Goal: Information Seeking & Learning: Learn about a topic

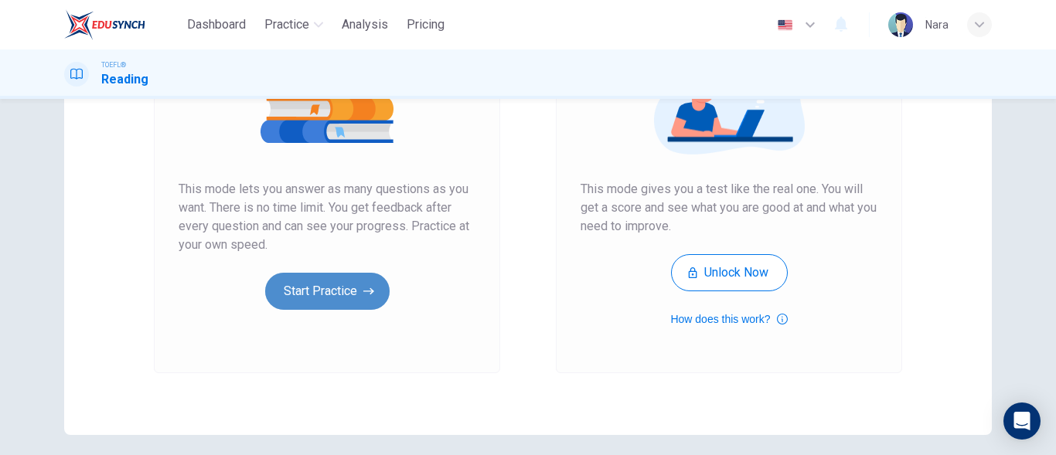
click at [363, 298] on button "Start Practice" at bounding box center [327, 291] width 124 height 37
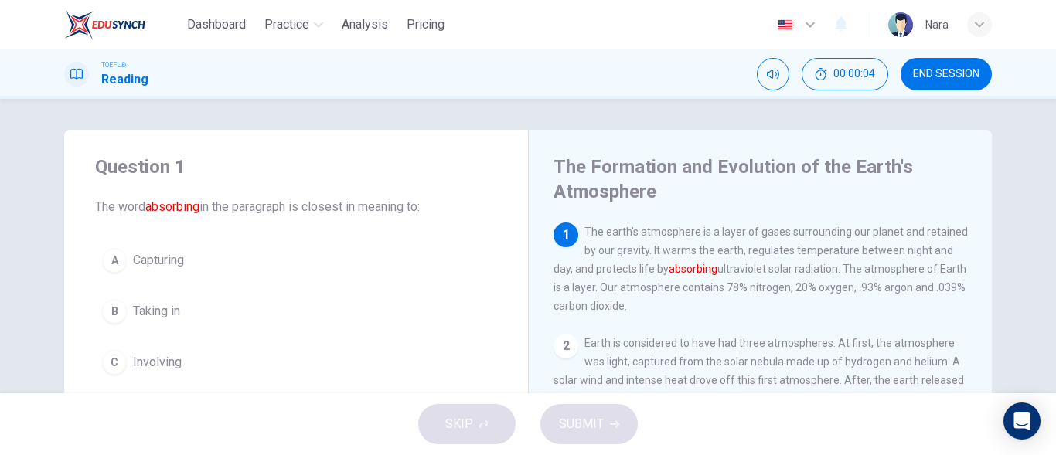
scroll to position [77, 0]
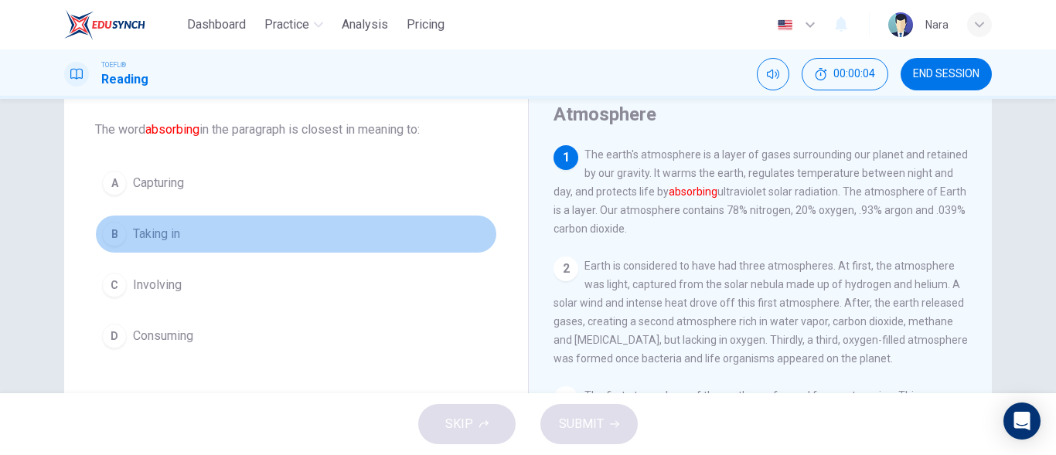
click at [200, 239] on button "B Taking in" at bounding box center [296, 234] width 402 height 39
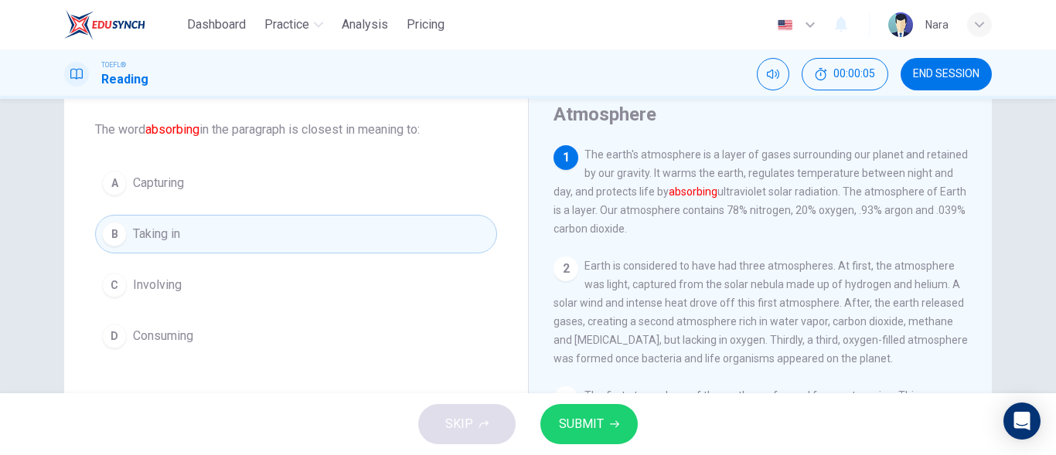
click at [594, 419] on span "SUBMIT" at bounding box center [581, 424] width 45 height 22
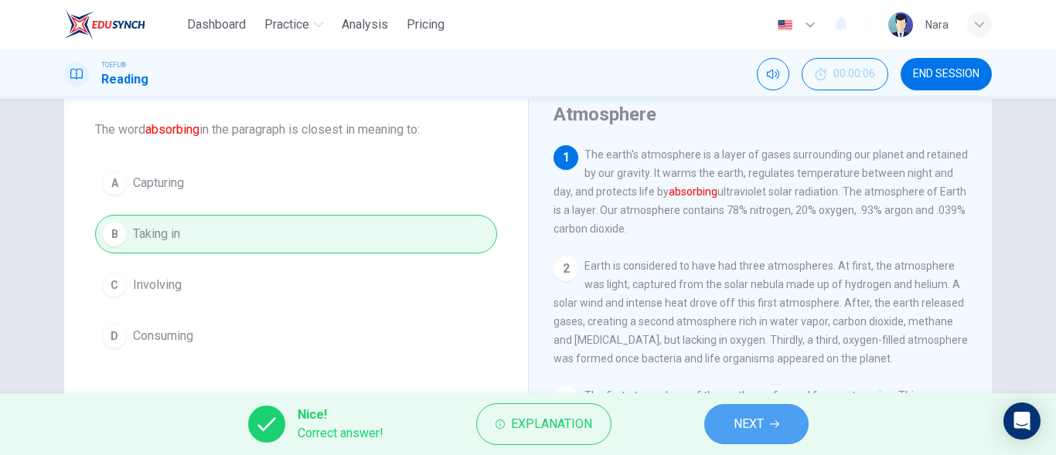
click at [727, 432] on button "NEXT" at bounding box center [756, 424] width 104 height 40
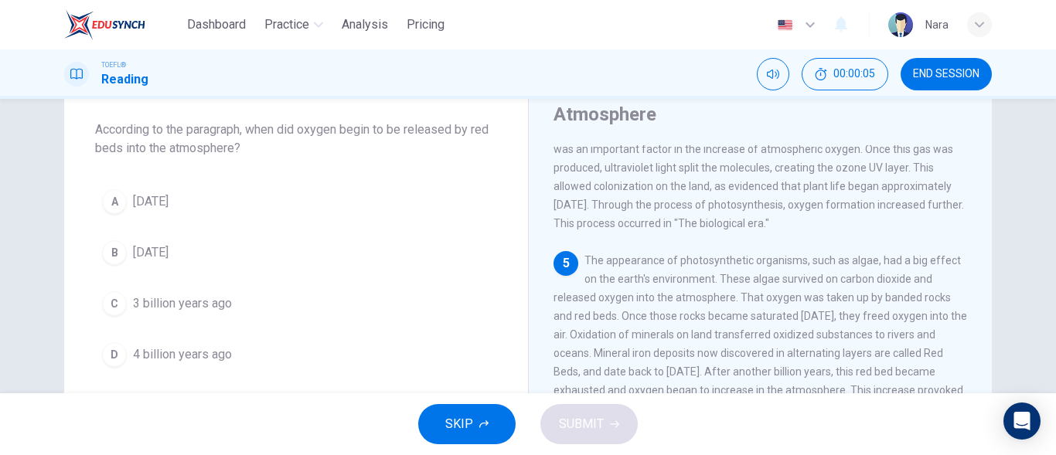
scroll to position [422, 0]
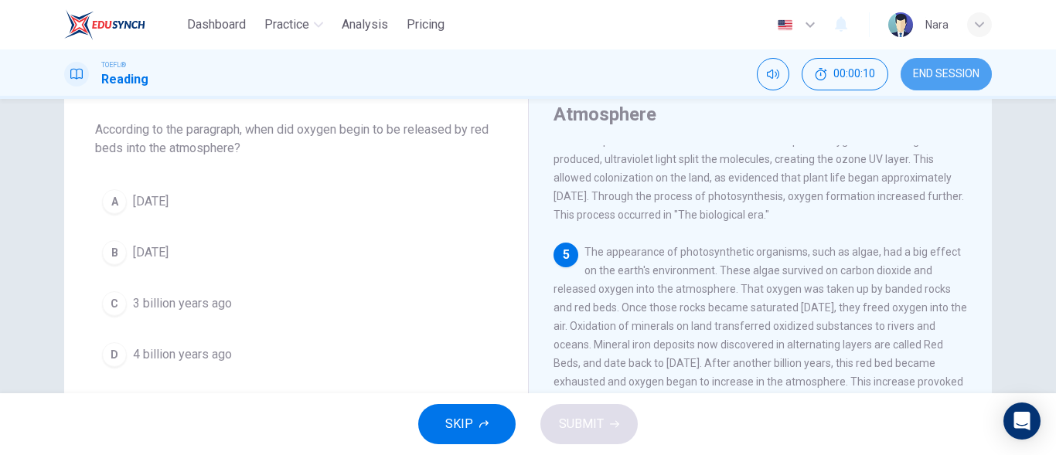
click at [944, 88] on button "END SESSION" at bounding box center [945, 74] width 91 height 32
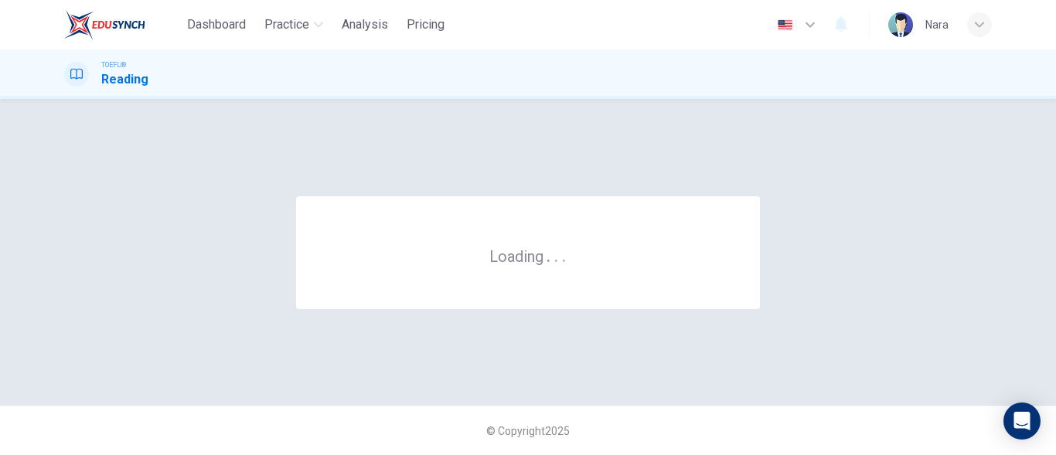
scroll to position [0, 0]
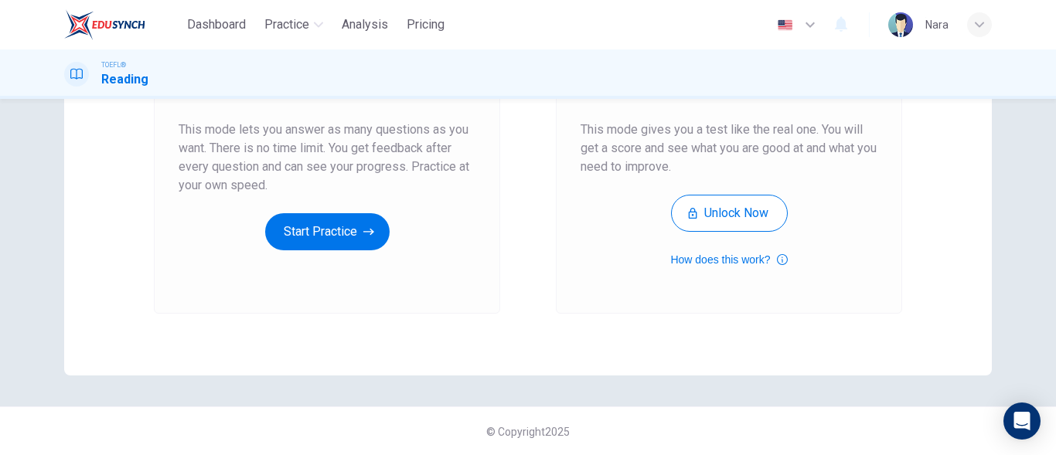
scroll to position [292, 0]
click at [330, 237] on button "Start Practice" at bounding box center [327, 231] width 124 height 37
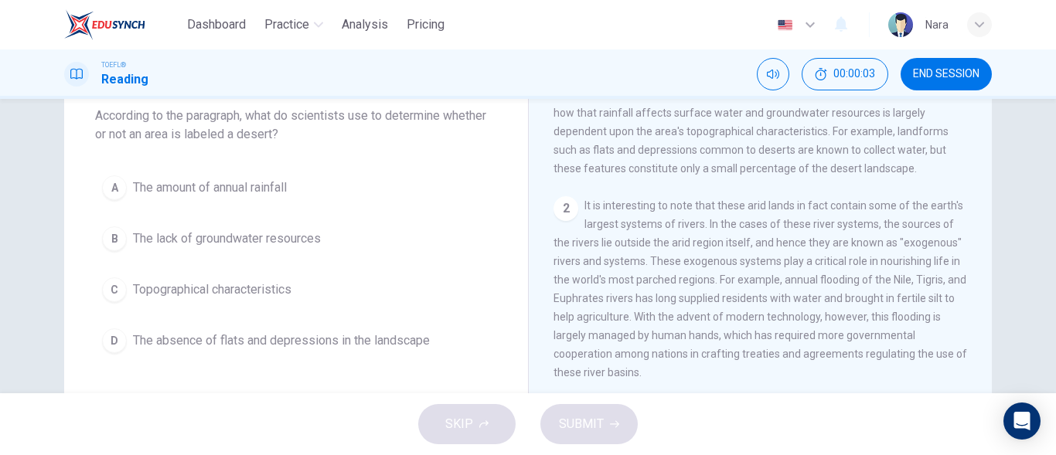
scroll to position [104, 0]
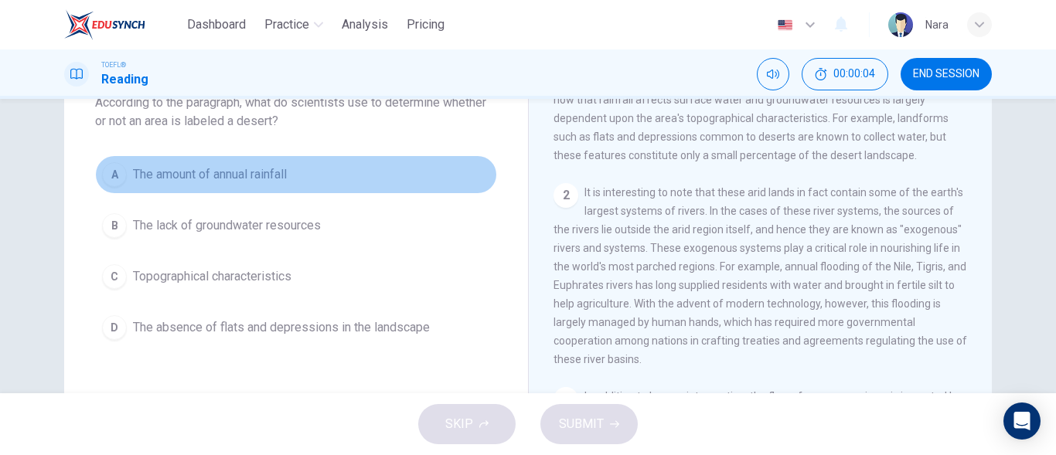
click at [189, 172] on span "The amount of annual rainfall" at bounding box center [210, 174] width 154 height 19
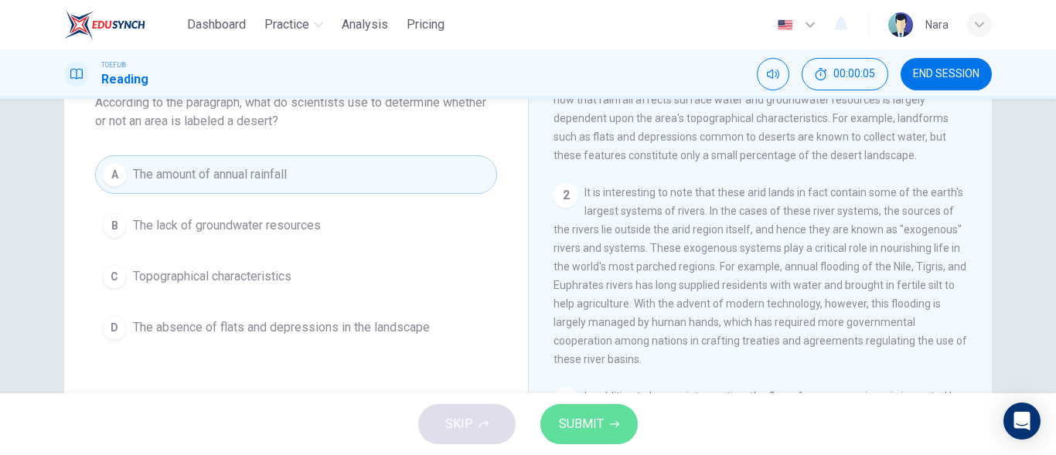
click at [614, 434] on button "SUBMIT" at bounding box center [588, 424] width 97 height 40
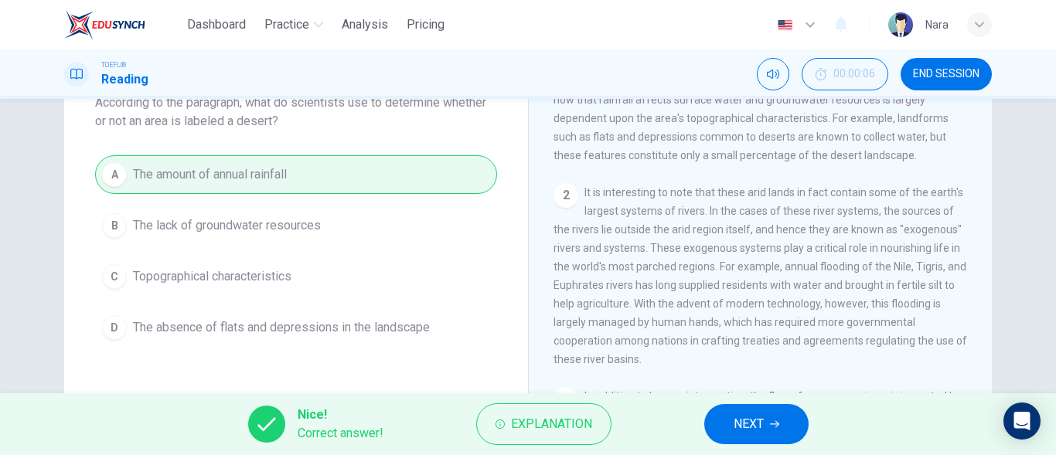
click at [723, 419] on button "NEXT" at bounding box center [756, 424] width 104 height 40
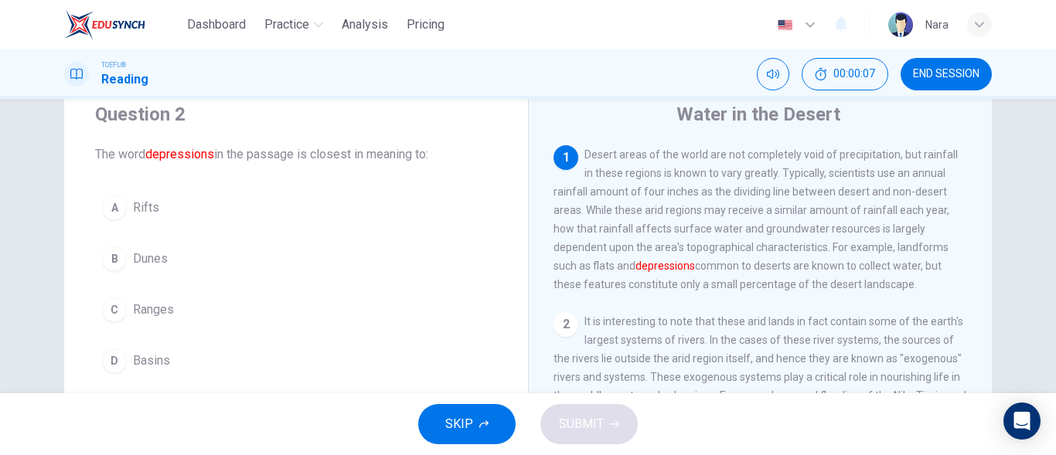
scroll to position [27, 0]
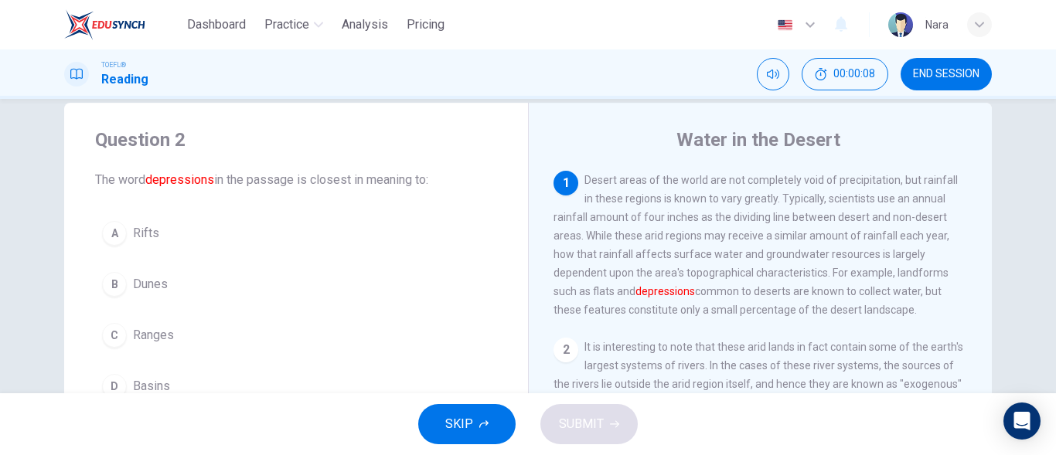
click at [939, 81] on button "END SESSION" at bounding box center [945, 74] width 91 height 32
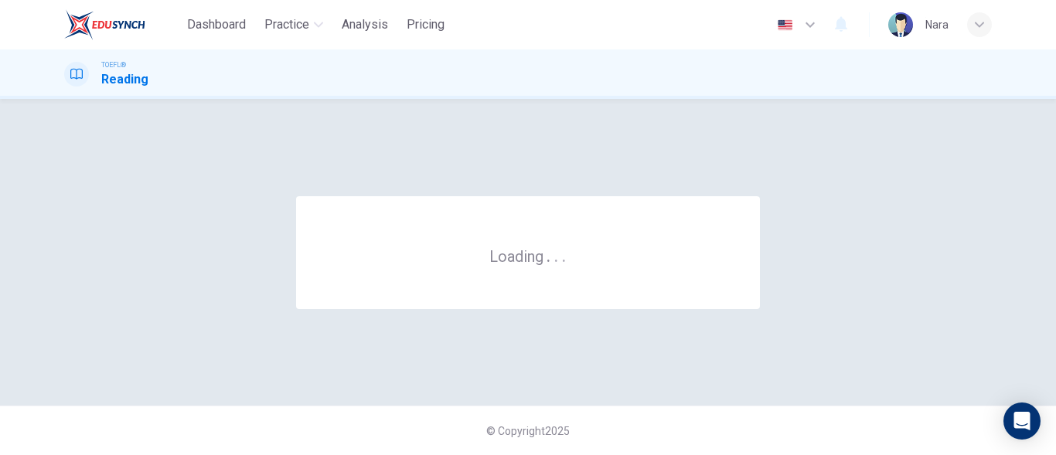
scroll to position [0, 0]
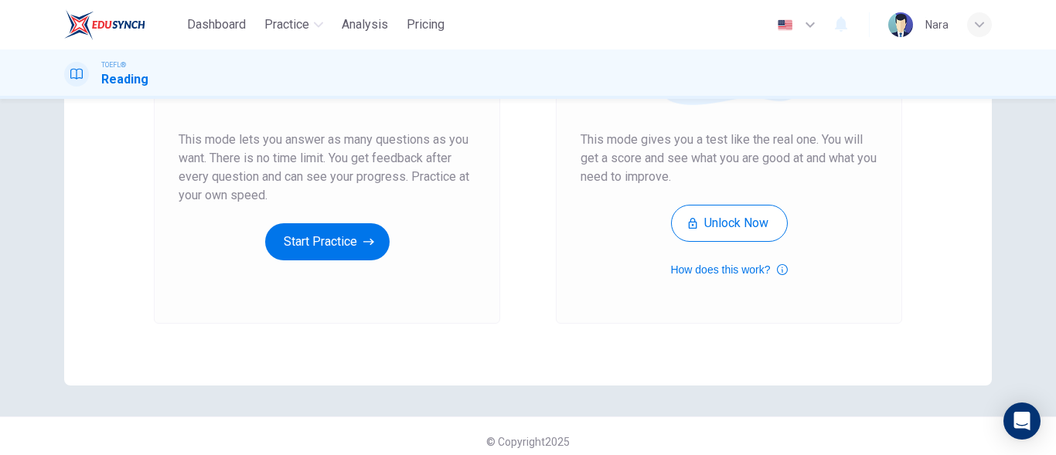
scroll to position [292, 0]
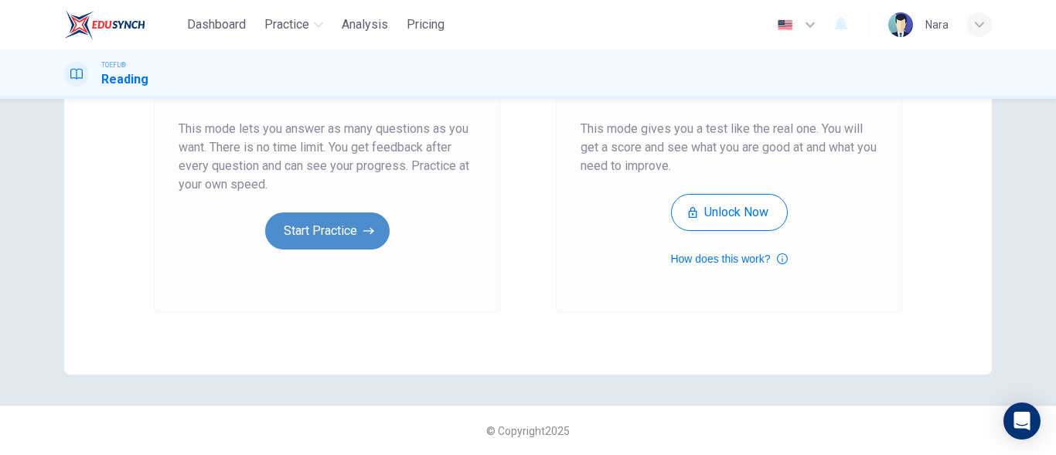
click at [344, 236] on button "Start Practice" at bounding box center [327, 231] width 124 height 37
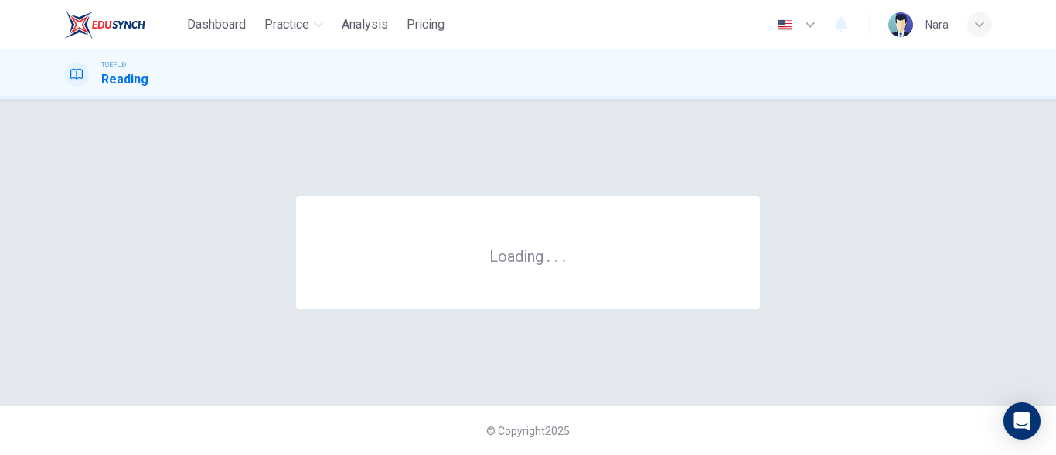
scroll to position [0, 0]
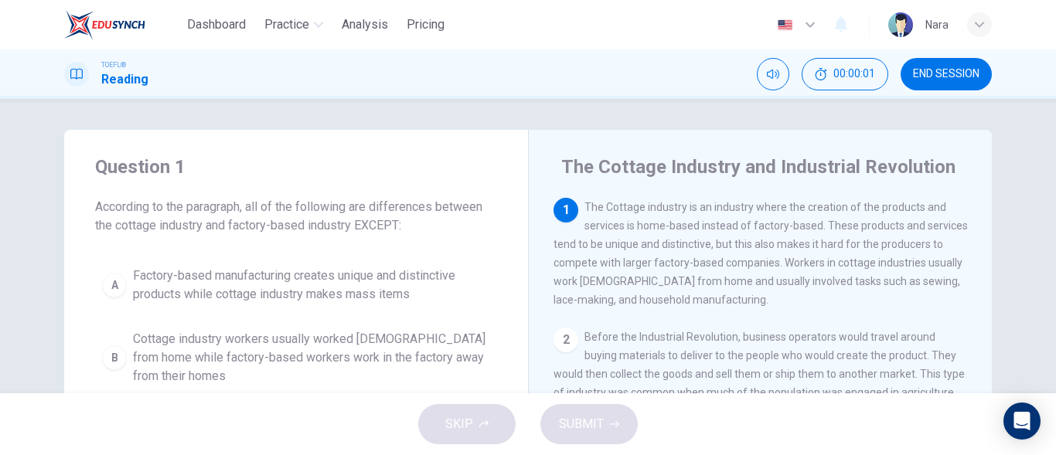
click at [979, 91] on div "TOEFL® Reading 00:00:01 END SESSION" at bounding box center [528, 73] width 1056 height 49
click at [977, 87] on button "END SESSION" at bounding box center [945, 74] width 91 height 32
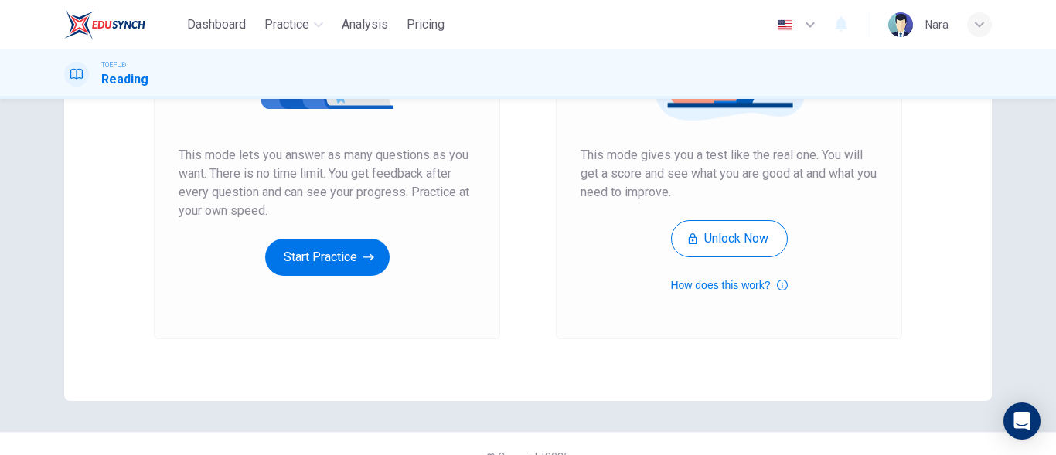
scroll to position [292, 0]
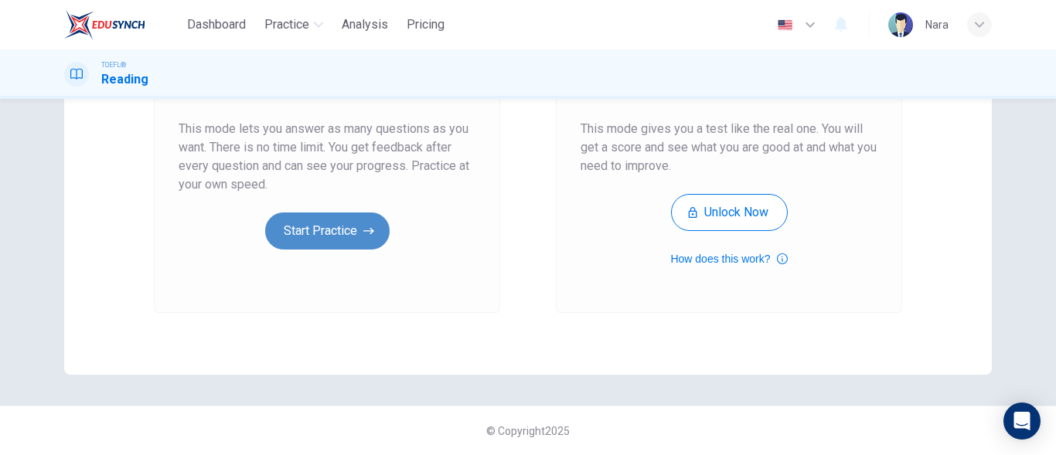
click at [352, 237] on button "Start Practice" at bounding box center [327, 231] width 124 height 37
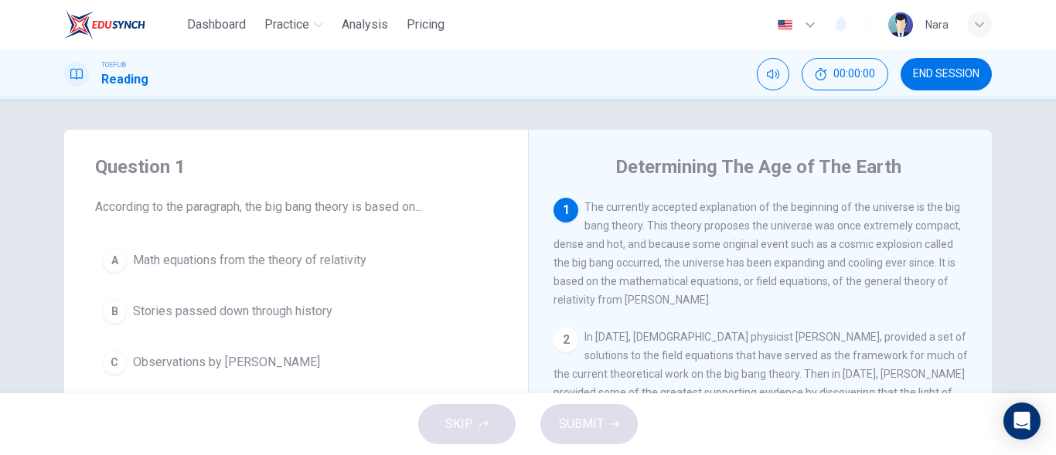
scroll to position [304, 0]
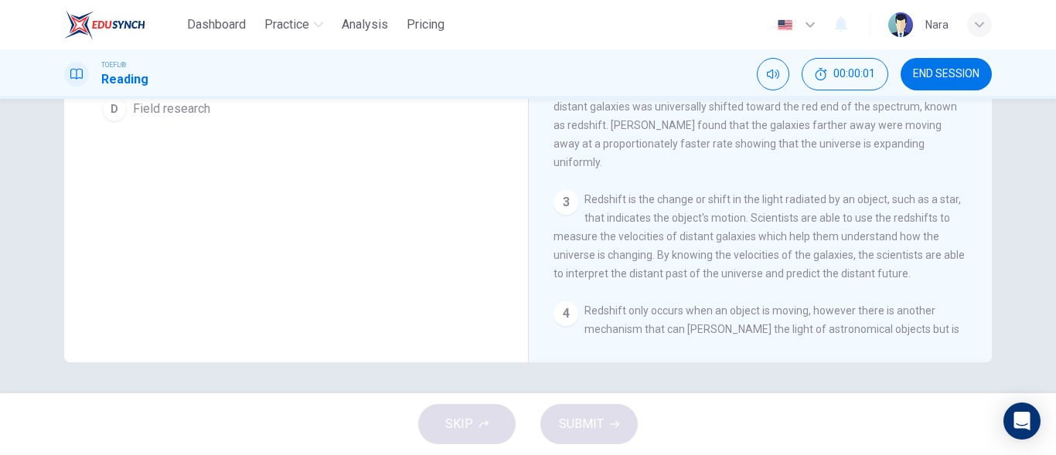
click at [925, 75] on span "END SESSION" at bounding box center [946, 74] width 66 height 12
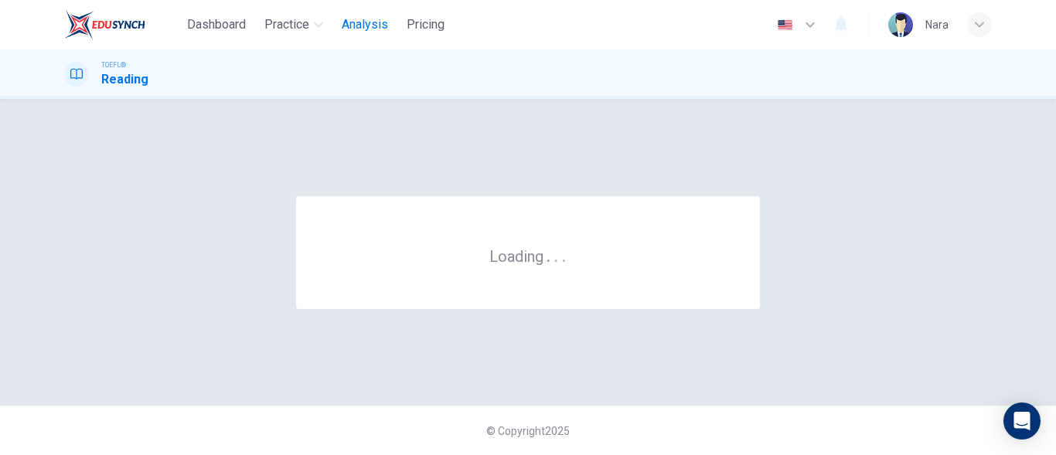
scroll to position [0, 0]
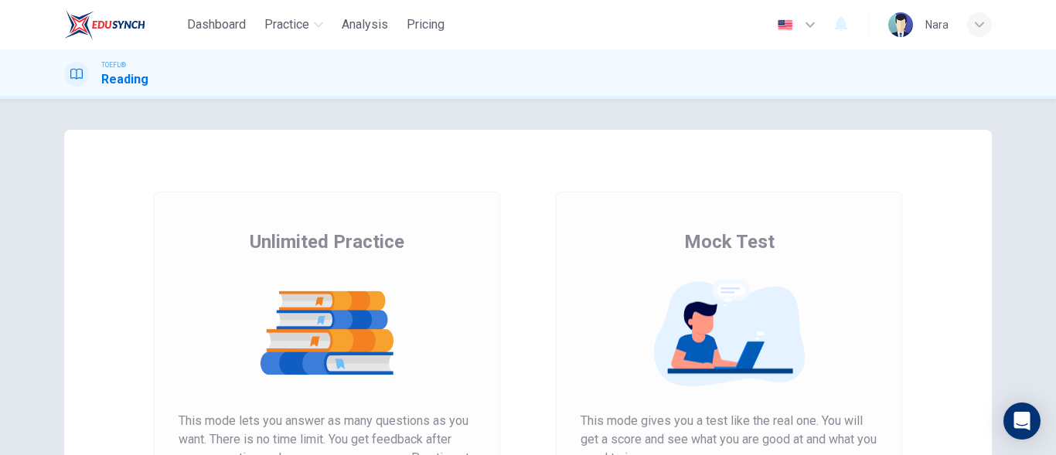
scroll to position [292, 0]
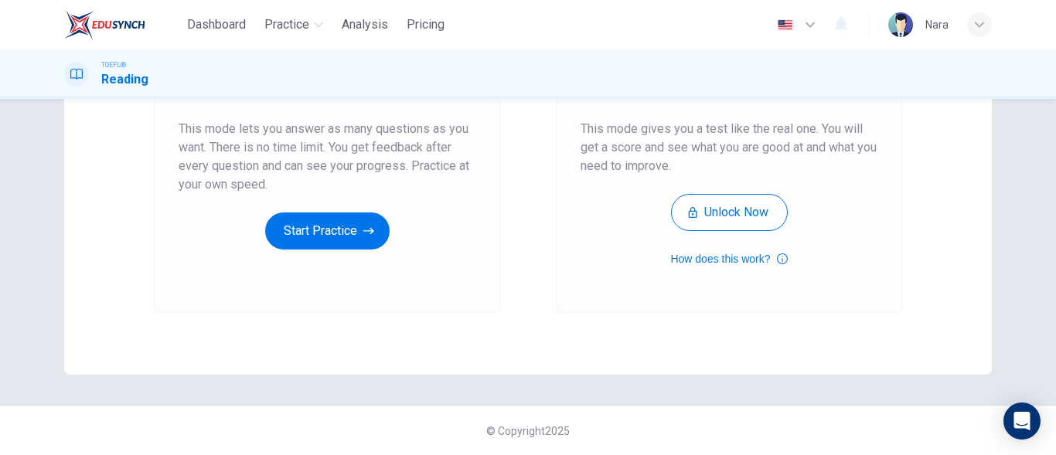
click at [301, 206] on div "Unlimited Practice This mode lets you answer as many questions as you want. The…" at bounding box center [327, 93] width 297 height 312
click at [300, 222] on button "Start Practice" at bounding box center [327, 231] width 124 height 37
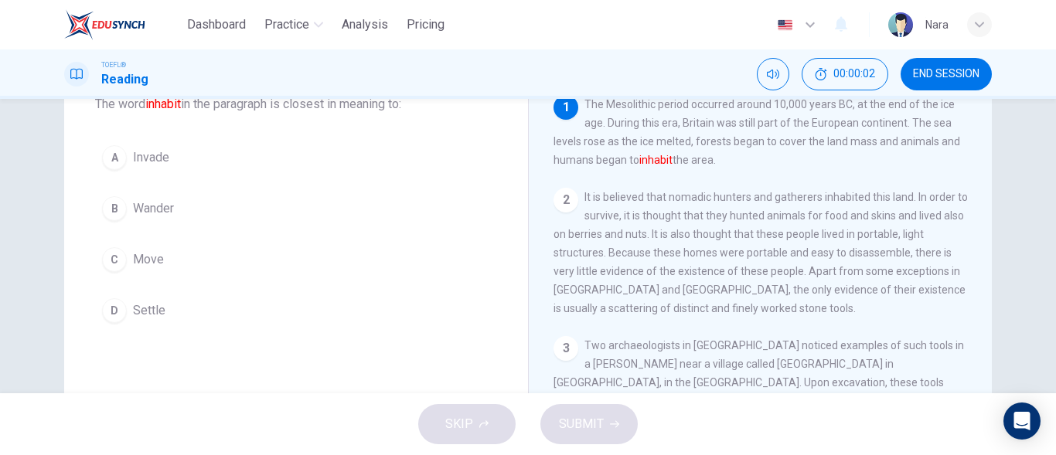
scroll to position [77, 0]
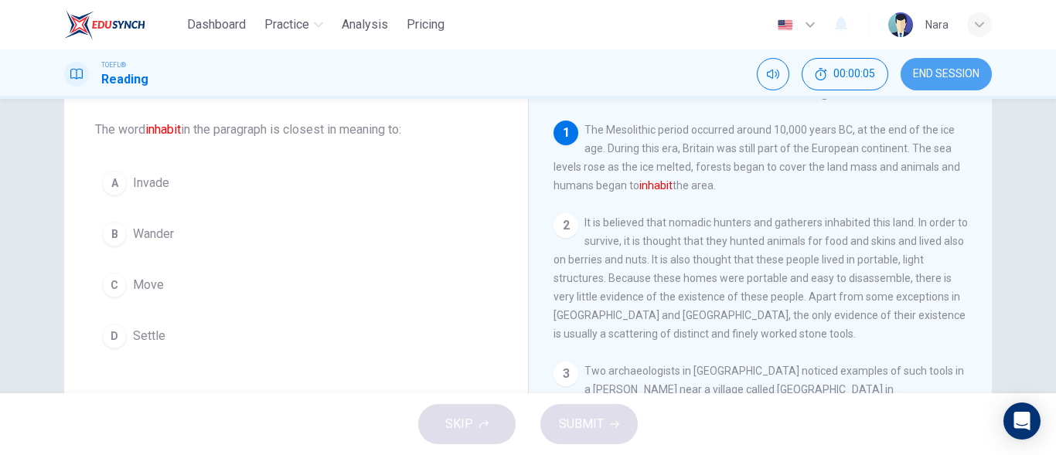
click at [964, 61] on button "END SESSION" at bounding box center [945, 74] width 91 height 32
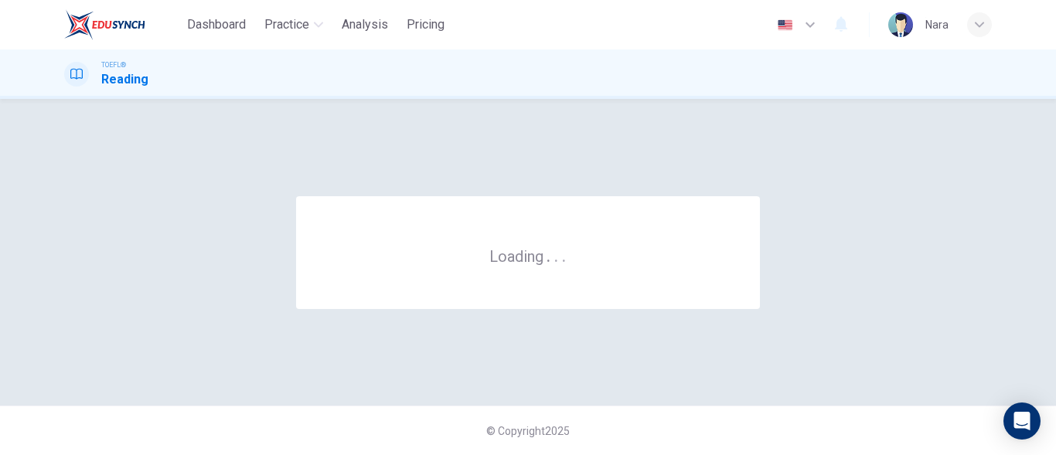
scroll to position [0, 0]
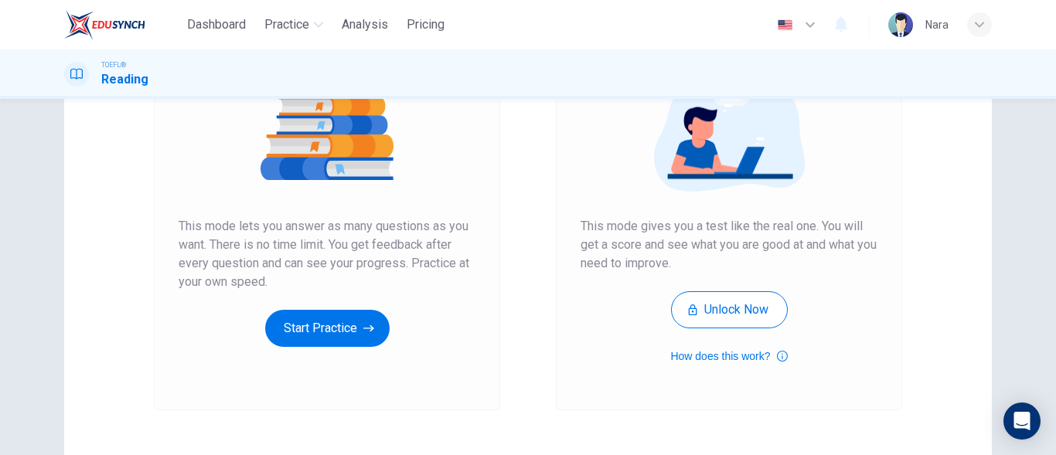
scroll to position [292, 0]
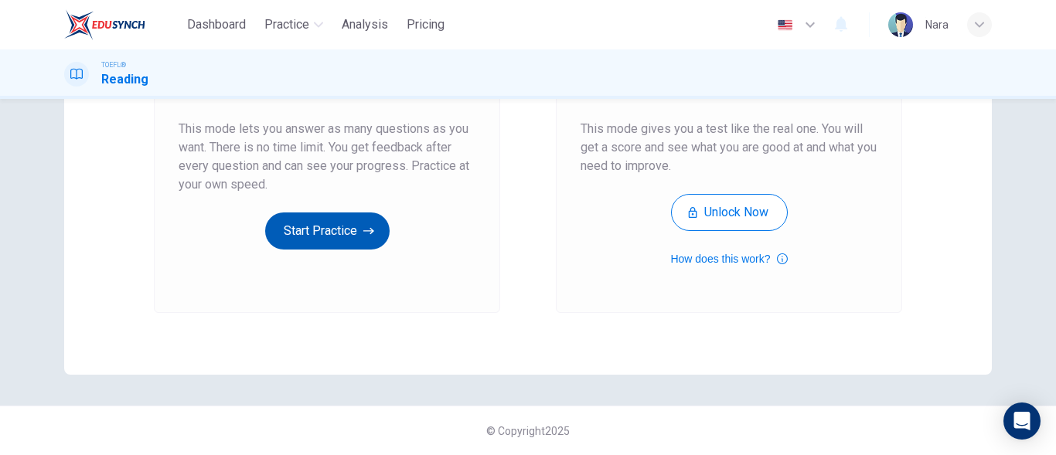
click at [327, 229] on button "Start Practice" at bounding box center [327, 231] width 124 height 37
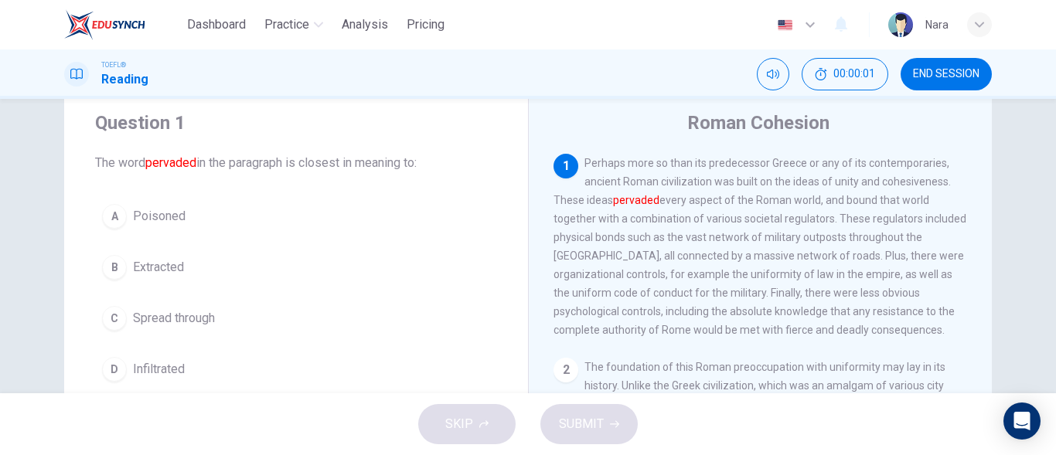
scroll to position [77, 0]
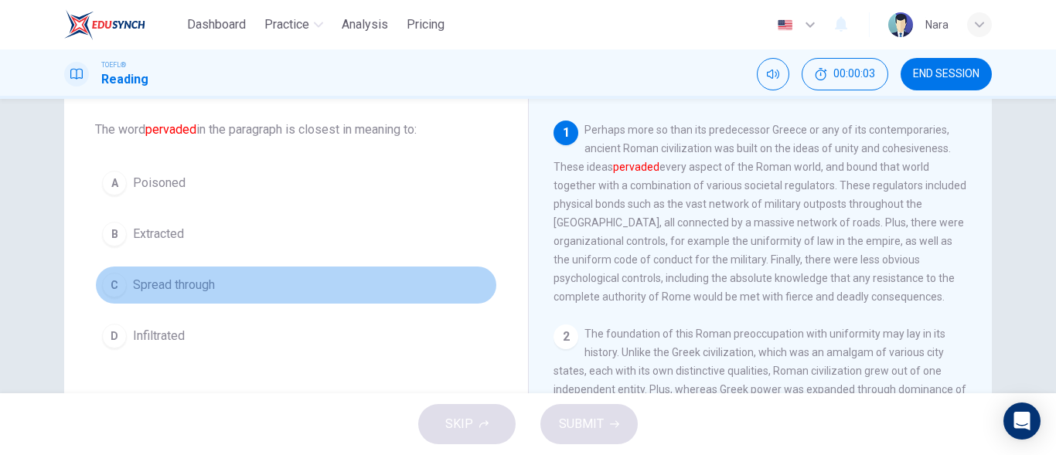
click at [191, 298] on button "C Spread through" at bounding box center [296, 285] width 402 height 39
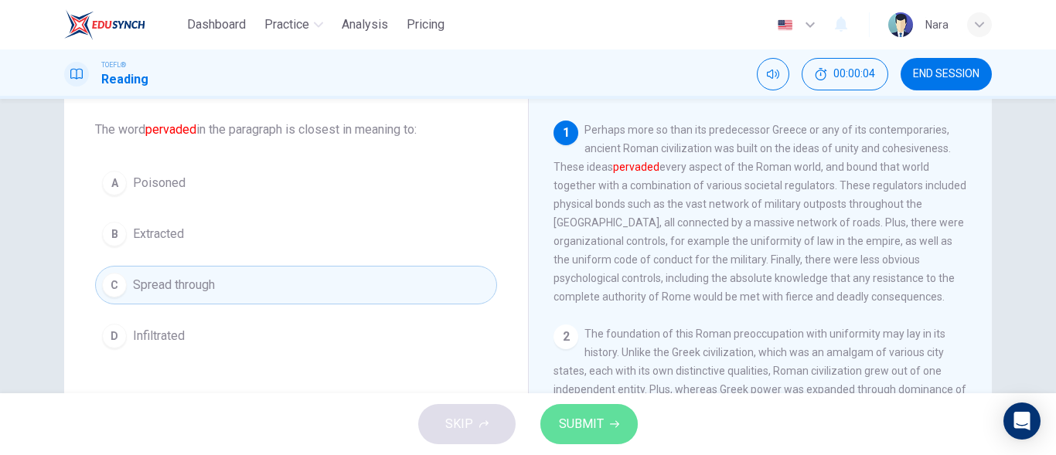
click at [602, 430] on span "SUBMIT" at bounding box center [581, 424] width 45 height 22
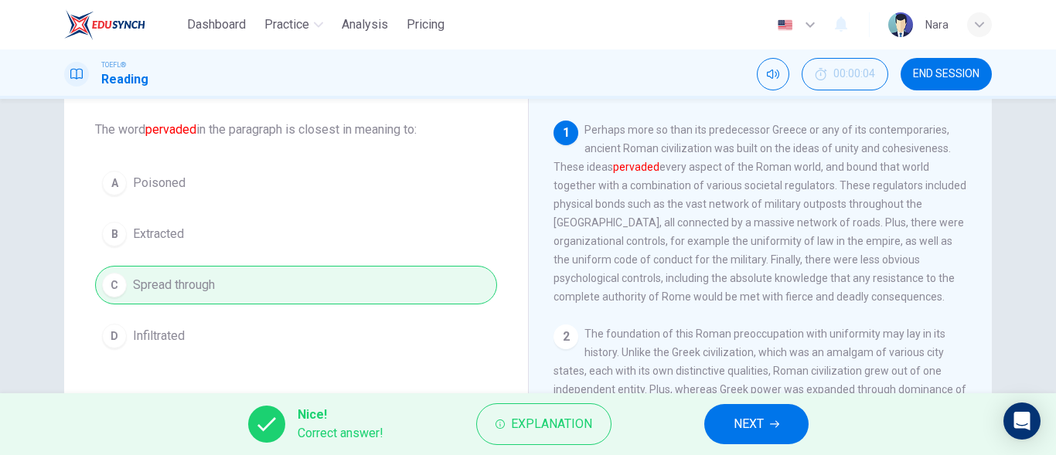
click at [739, 423] on span "NEXT" at bounding box center [748, 424] width 30 height 22
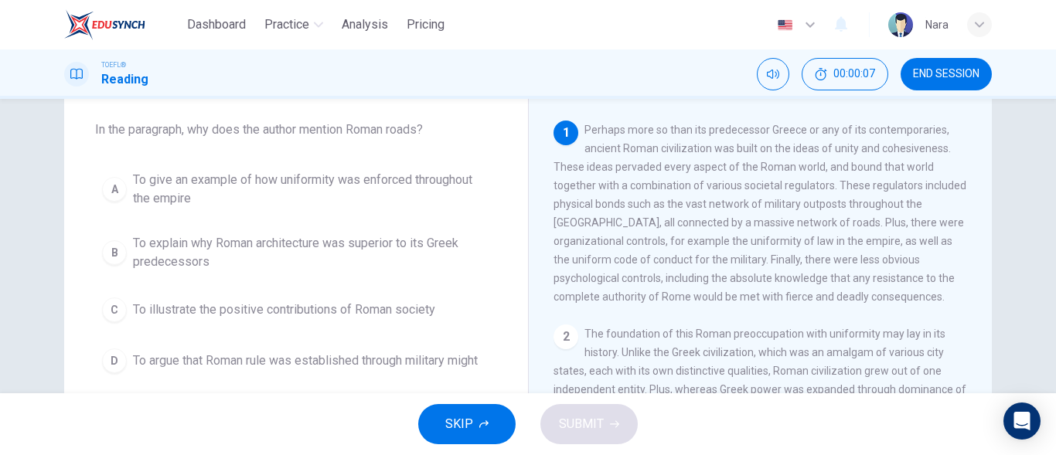
click at [196, 184] on span "To give an example of how uniformity was enforced throughout the empire" at bounding box center [311, 189] width 357 height 37
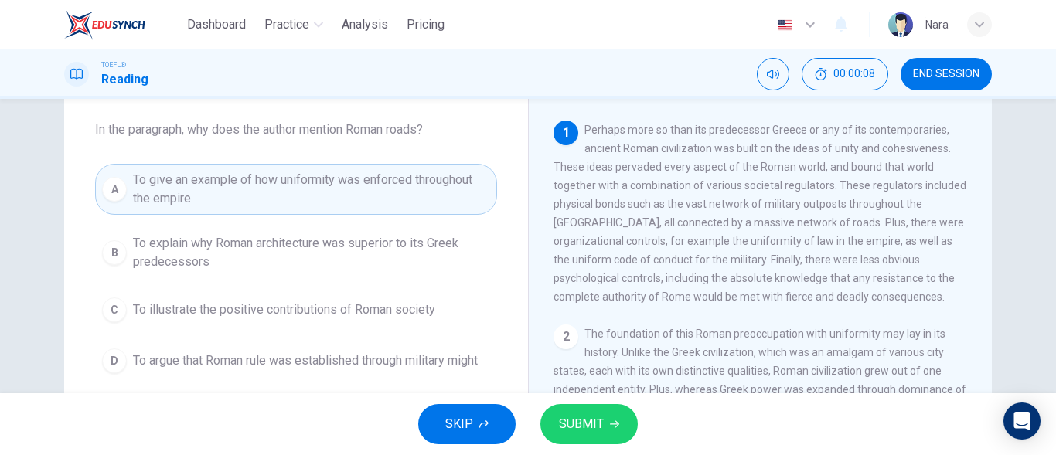
click at [577, 434] on span "SUBMIT" at bounding box center [581, 424] width 45 height 22
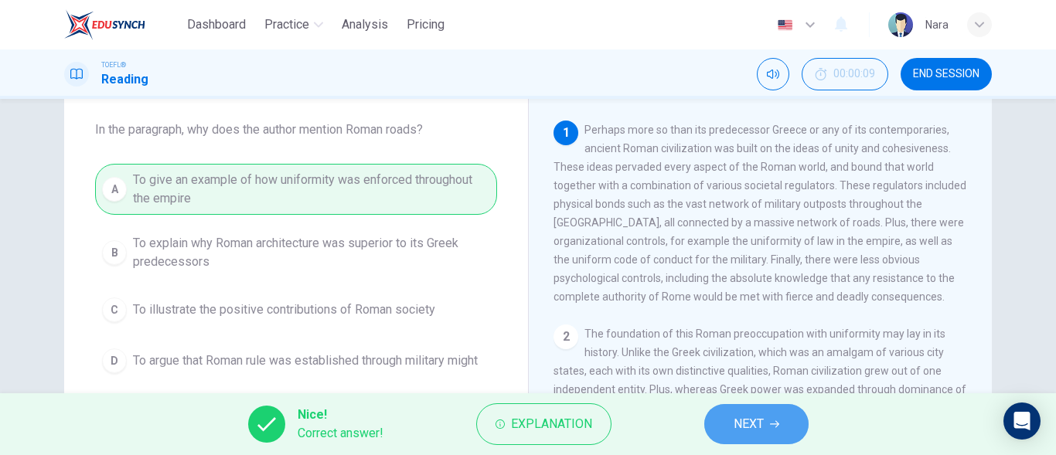
click at [762, 429] on span "NEXT" at bounding box center [748, 424] width 30 height 22
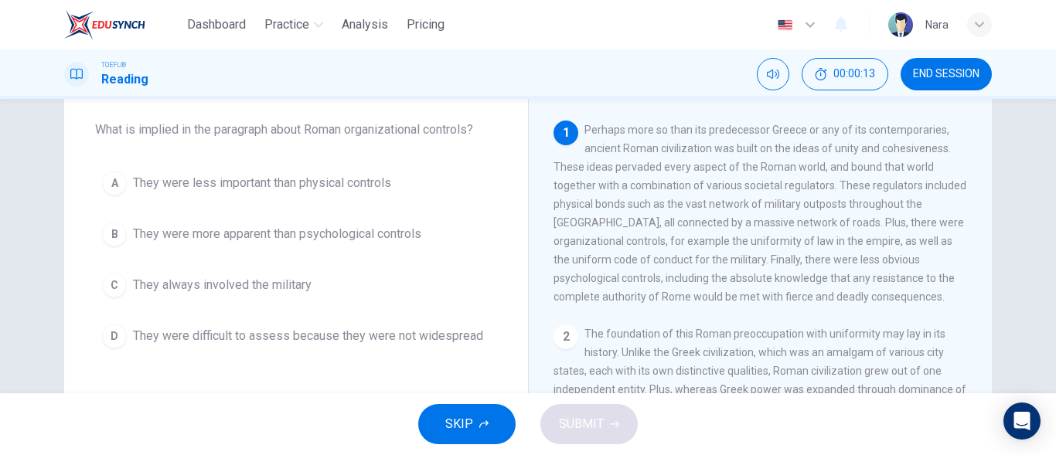
click at [272, 246] on button "B They were more apparent than psychological controls" at bounding box center [296, 234] width 402 height 39
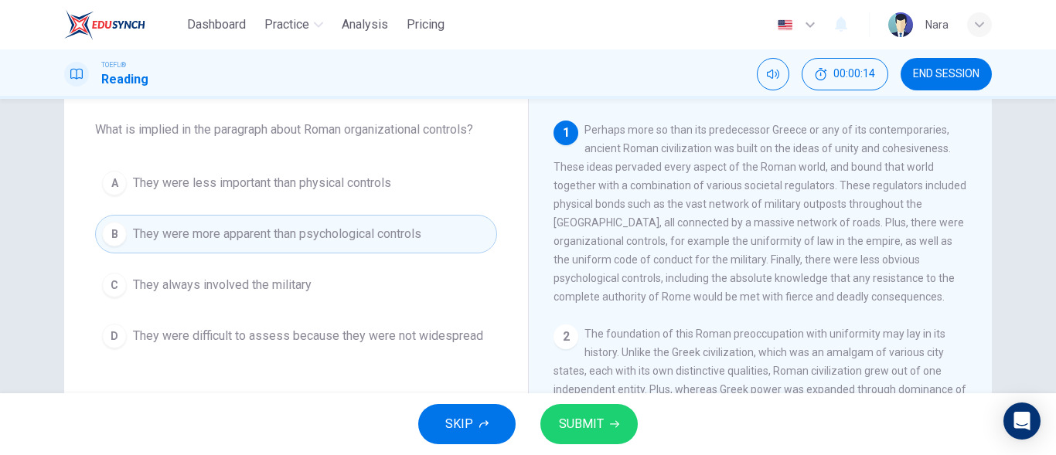
click at [631, 423] on button "SUBMIT" at bounding box center [588, 424] width 97 height 40
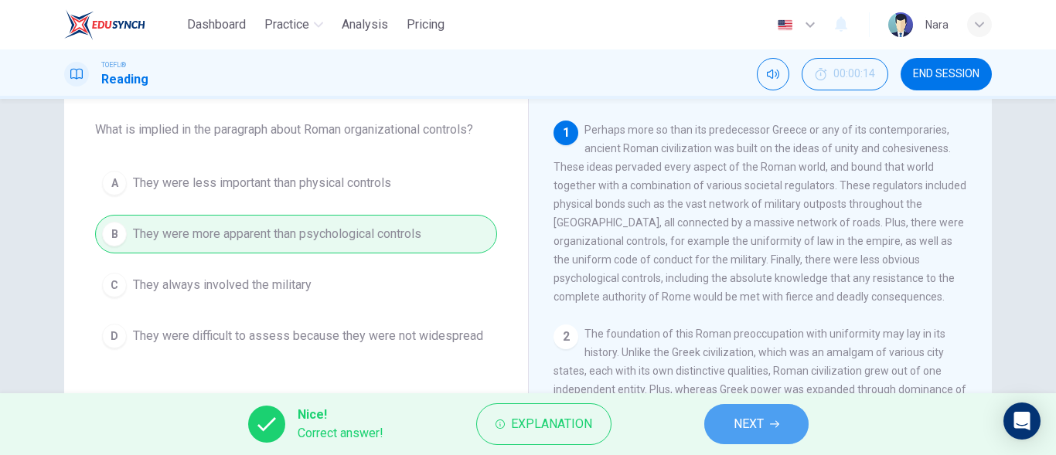
click at [793, 429] on button "NEXT" at bounding box center [756, 424] width 104 height 40
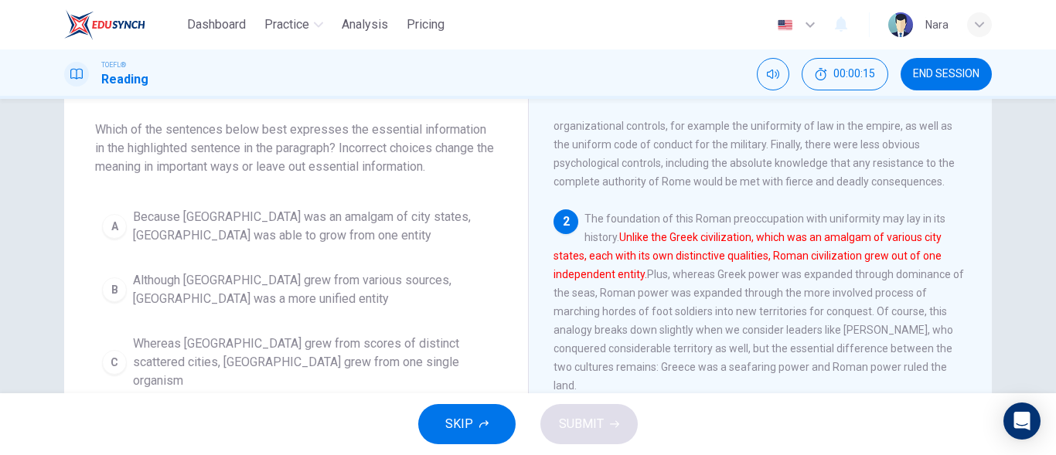
scroll to position [155, 0]
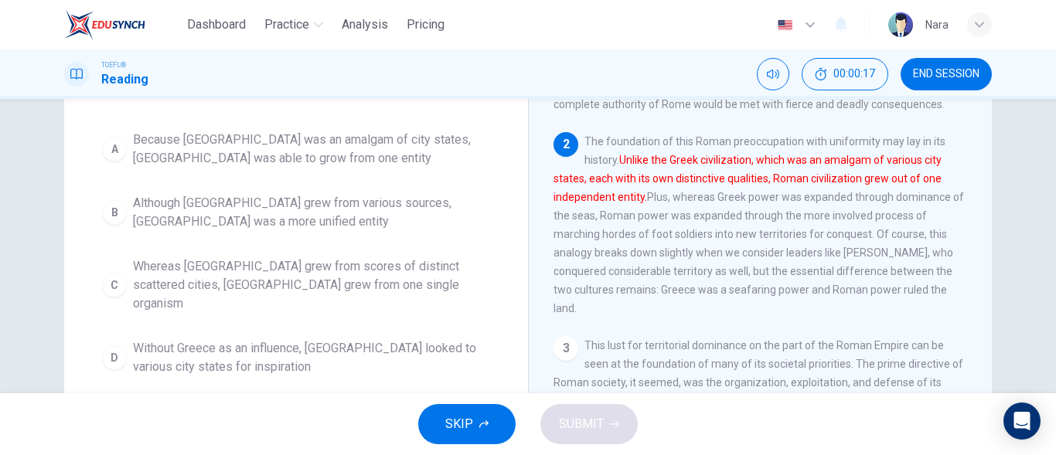
click at [267, 274] on span "Whereas Greece grew from scores of distinct scattered cities, Rome grew from on…" at bounding box center [311, 285] width 357 height 56
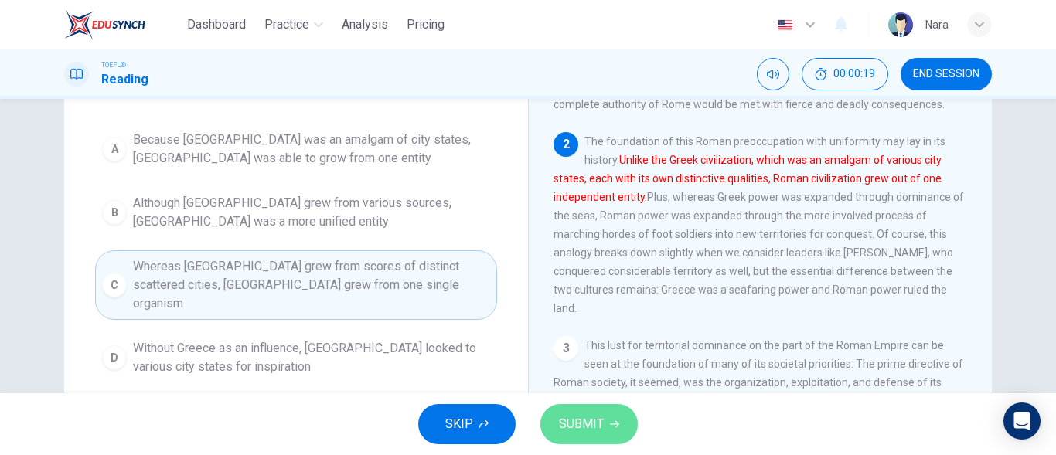
click at [583, 434] on span "SUBMIT" at bounding box center [581, 424] width 45 height 22
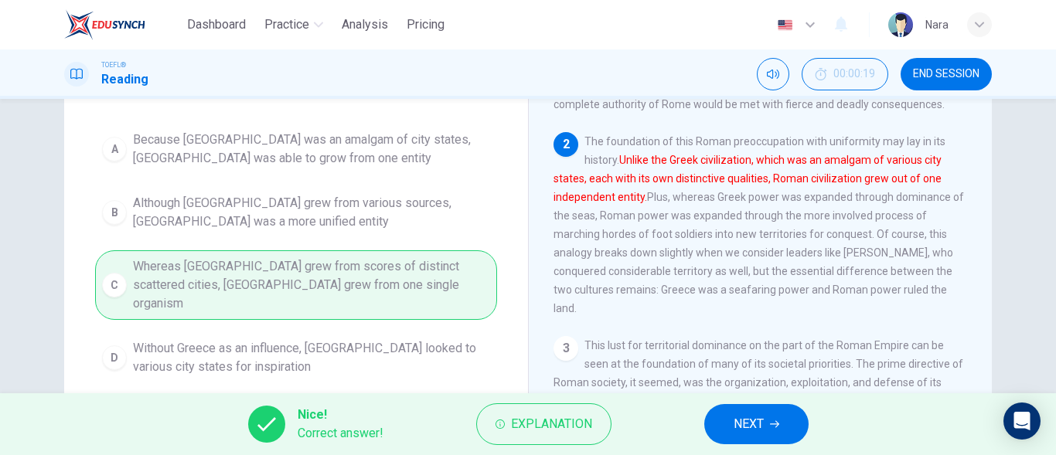
click at [766, 426] on button "NEXT" at bounding box center [756, 424] width 104 height 40
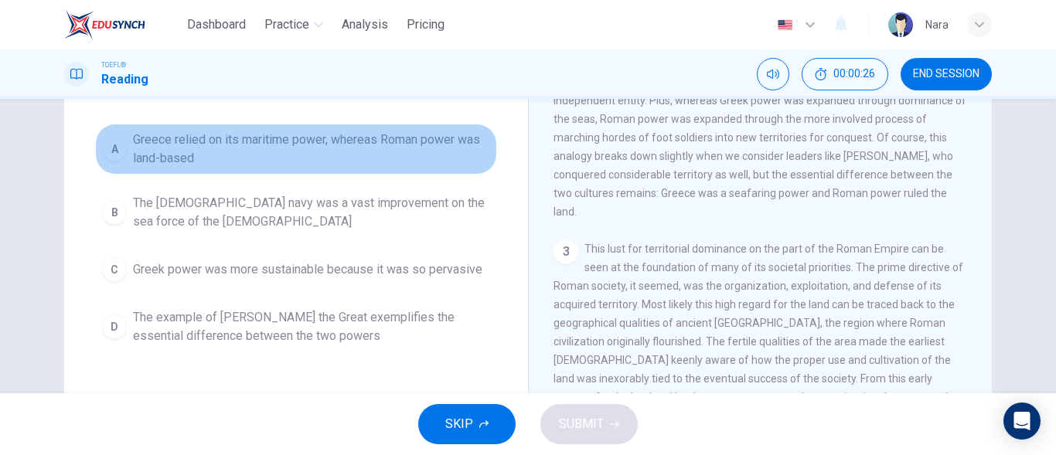
click at [343, 157] on span "Greece relied on its maritime power, whereas Roman power was land-based" at bounding box center [311, 149] width 357 height 37
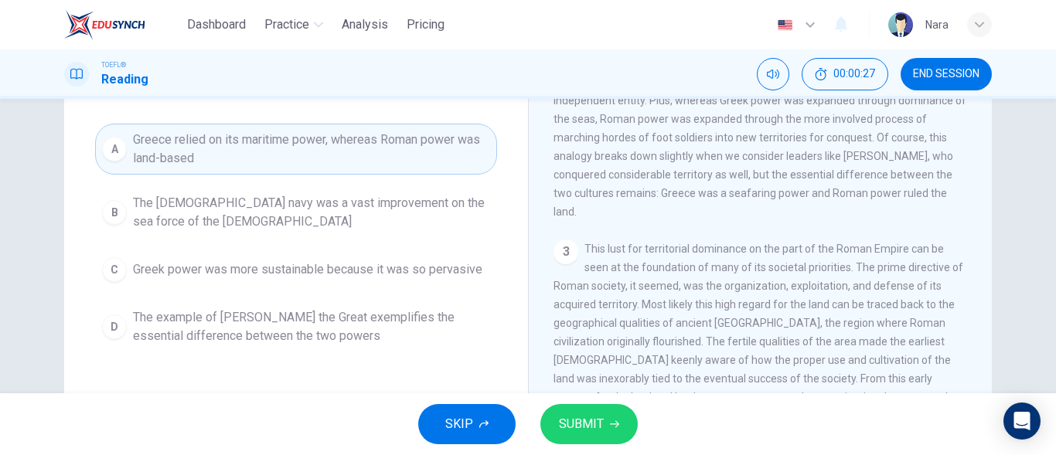
click at [569, 421] on span "SUBMIT" at bounding box center [581, 424] width 45 height 22
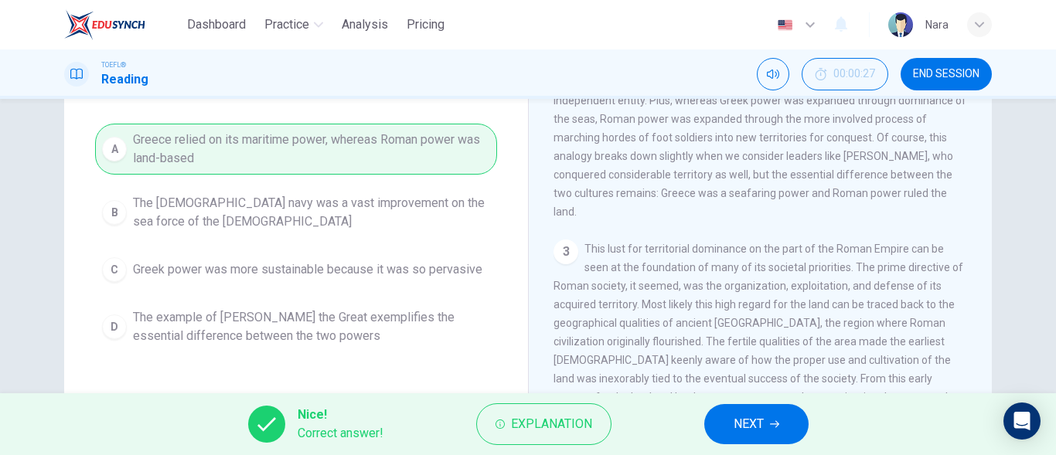
click at [715, 433] on button "NEXT" at bounding box center [756, 424] width 104 height 40
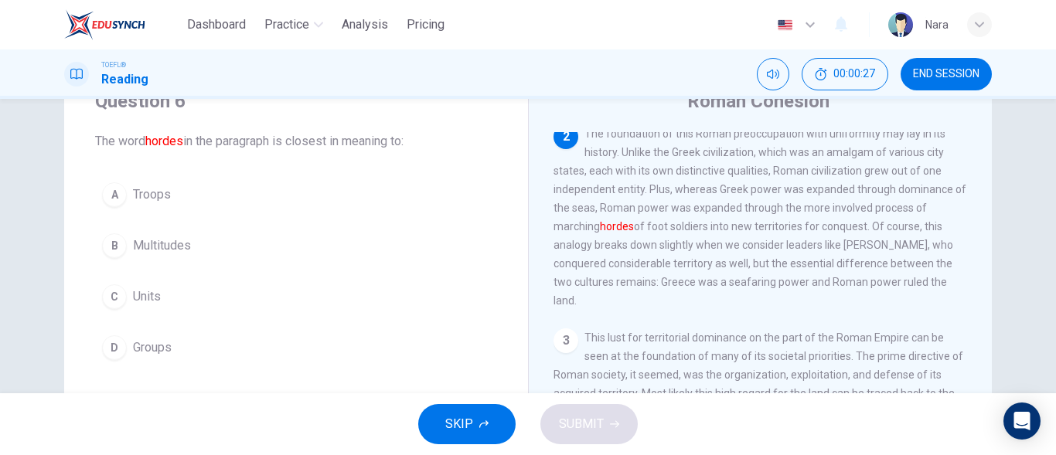
scroll to position [40, 0]
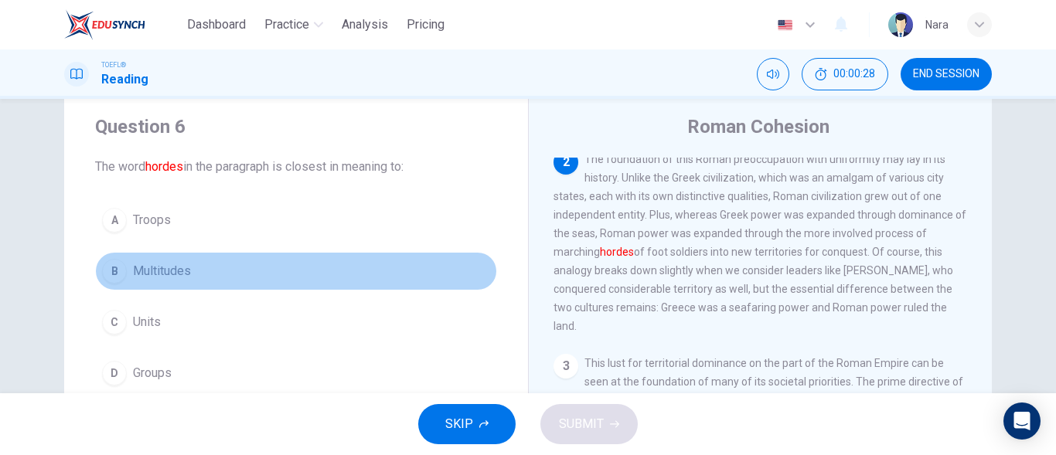
click at [196, 280] on button "B Multitudes" at bounding box center [296, 271] width 402 height 39
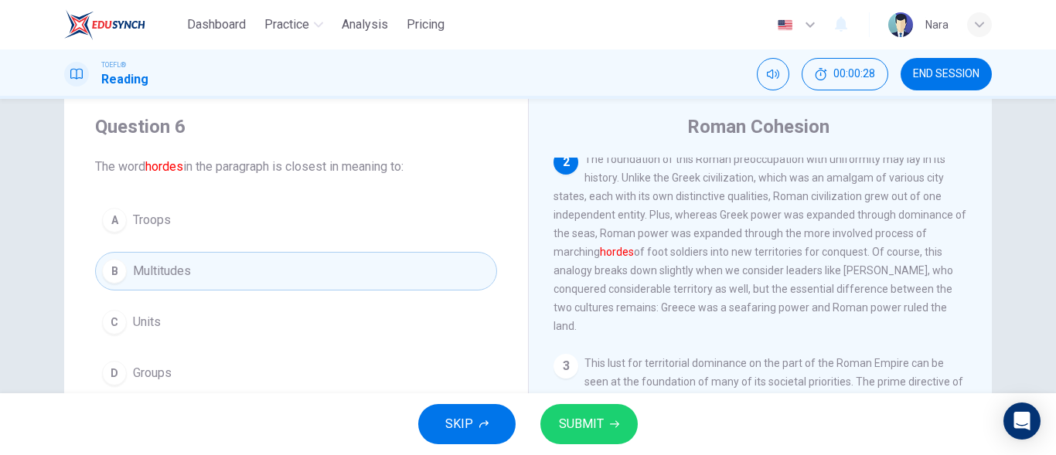
click at [580, 438] on button "SUBMIT" at bounding box center [588, 424] width 97 height 40
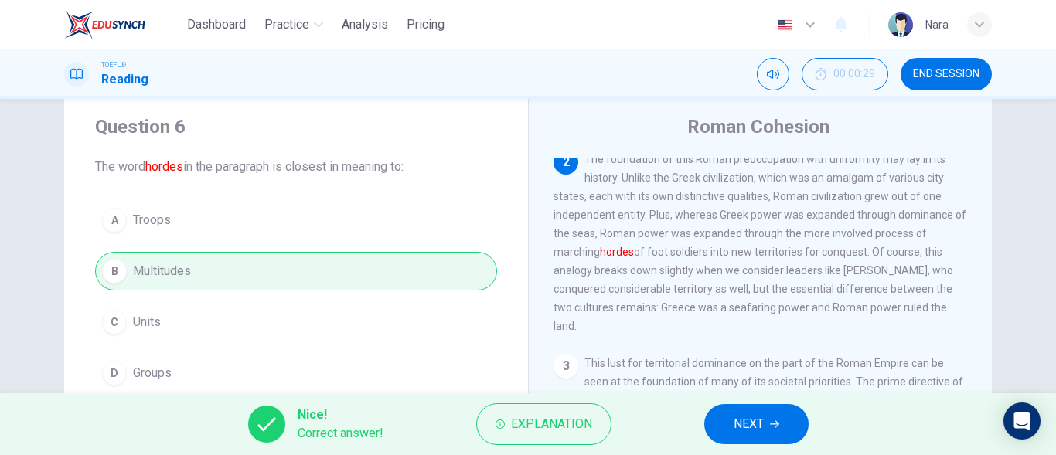
click at [748, 410] on button "NEXT" at bounding box center [756, 424] width 104 height 40
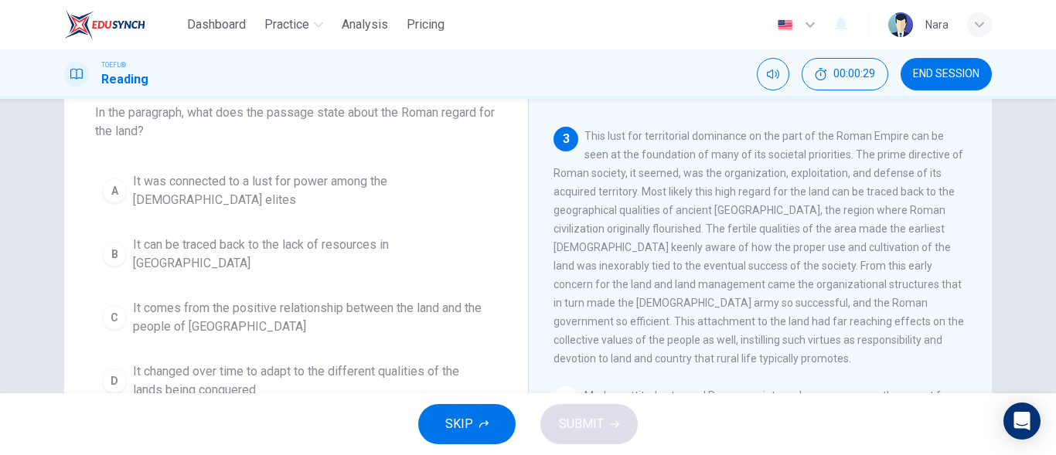
scroll to position [117, 0]
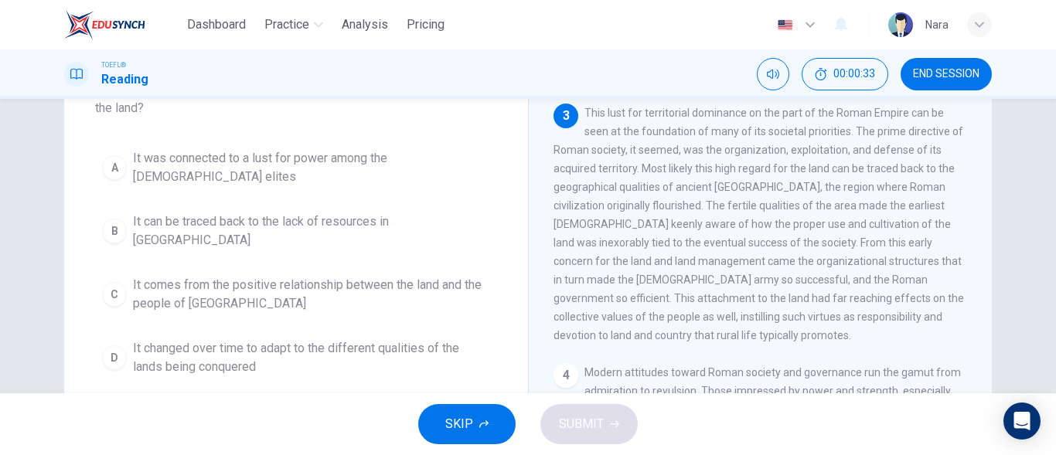
click at [226, 276] on span "It comes from the positive relationship between the land and the people of Lati…" at bounding box center [311, 294] width 357 height 37
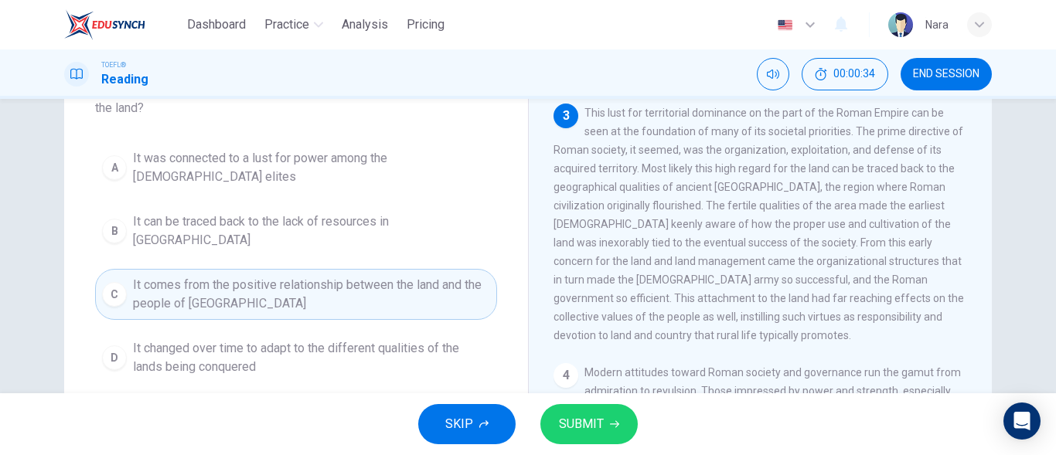
click at [589, 427] on span "SUBMIT" at bounding box center [581, 424] width 45 height 22
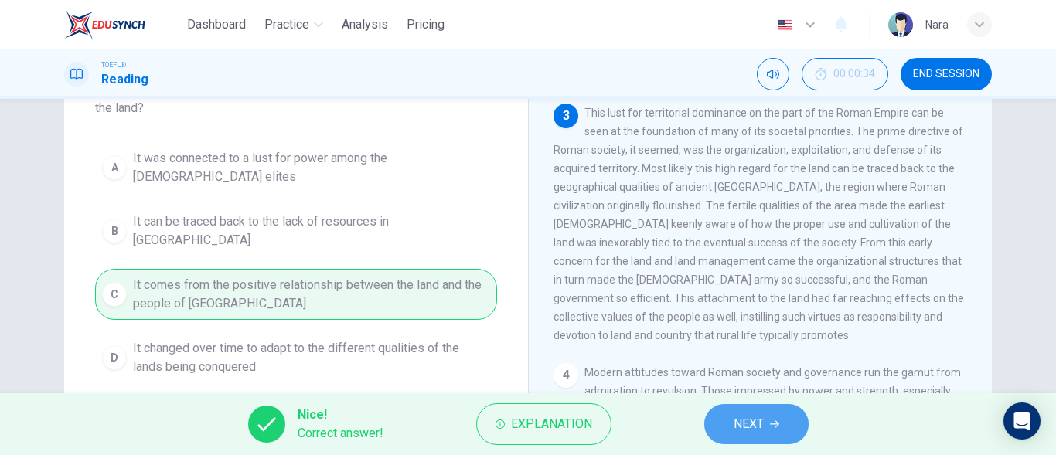
click at [786, 413] on button "NEXT" at bounding box center [756, 424] width 104 height 40
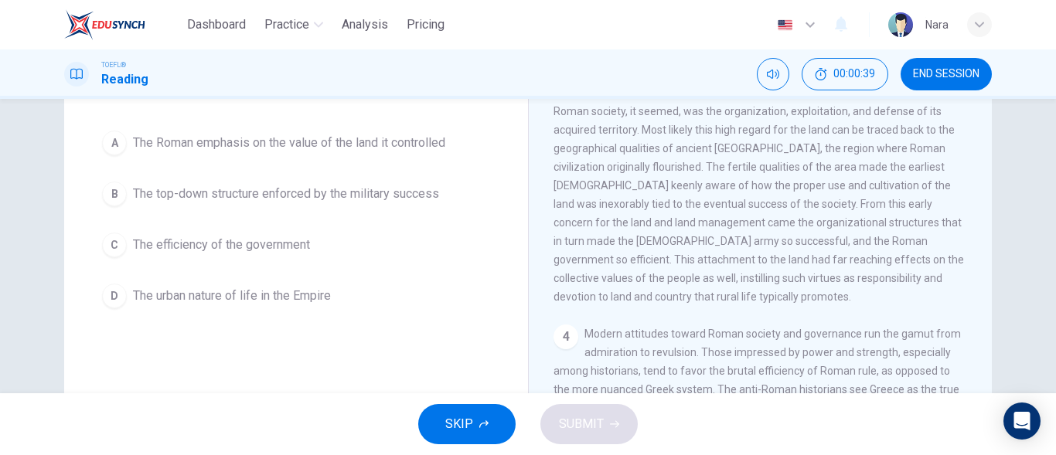
click at [294, 162] on button "A The Roman emphasis on the value of the land it controlled" at bounding box center [296, 143] width 402 height 39
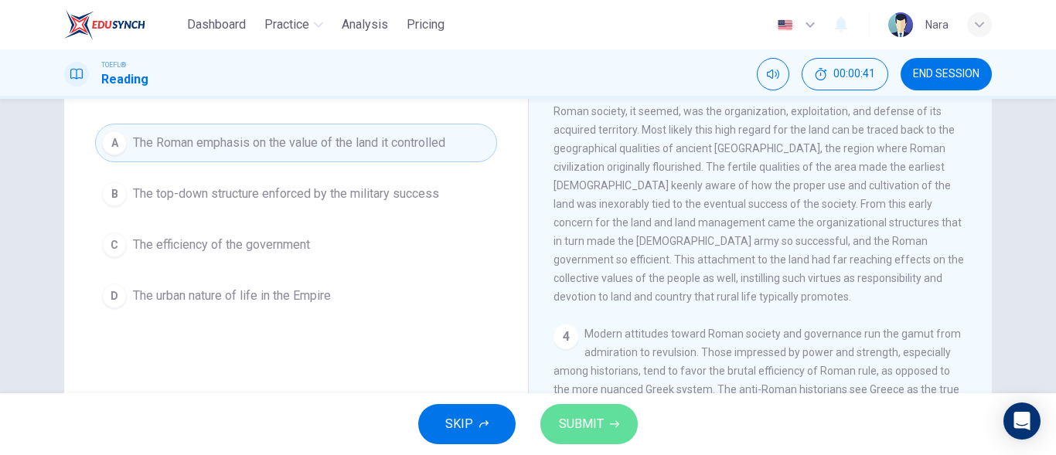
click at [593, 427] on span "SUBMIT" at bounding box center [581, 424] width 45 height 22
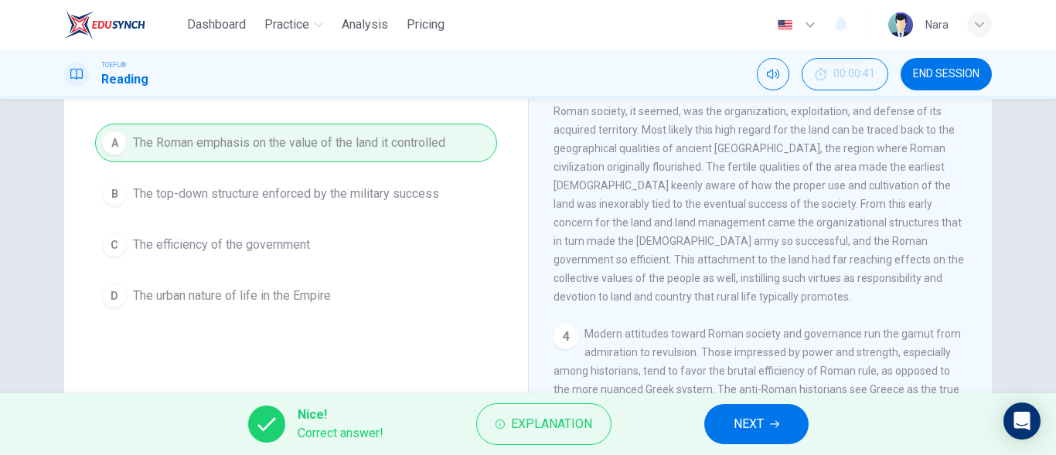
click at [770, 423] on icon "button" at bounding box center [774, 424] width 9 height 9
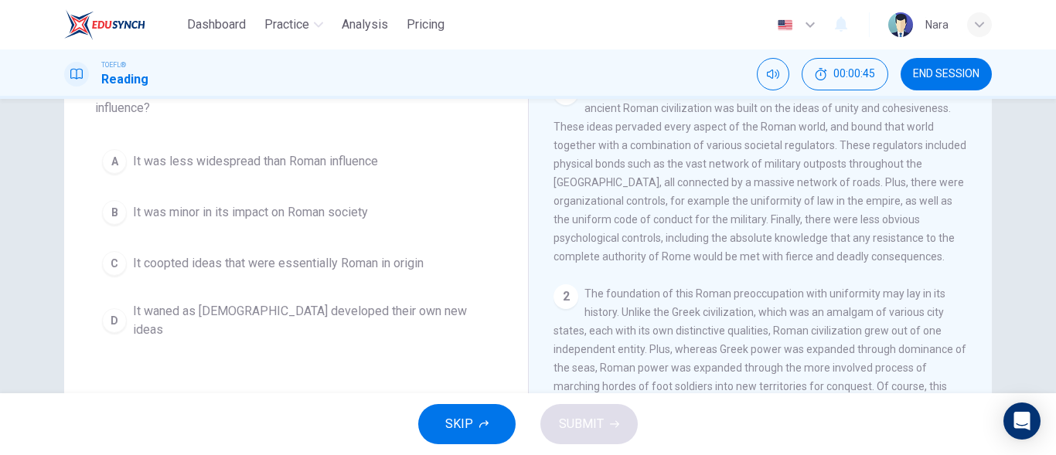
click at [268, 207] on span "It was minor in its impact on Roman society" at bounding box center [250, 212] width 235 height 19
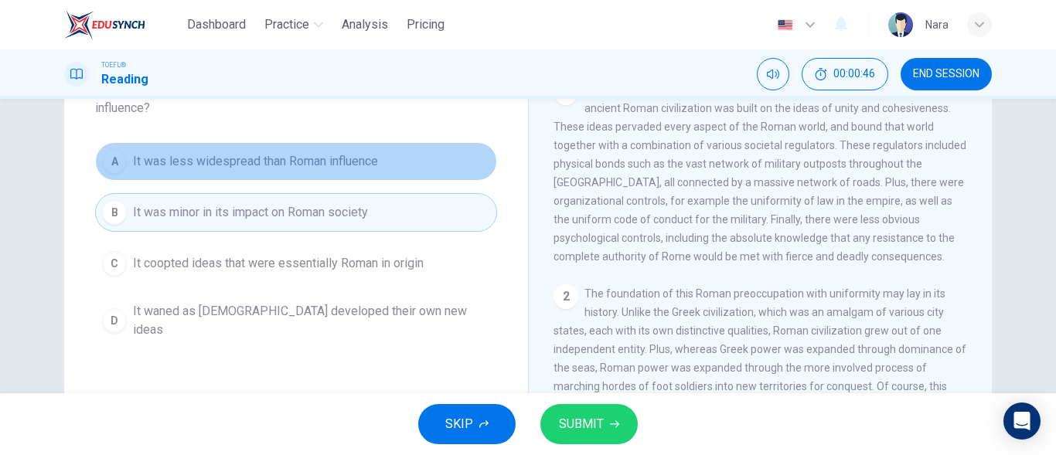
click at [276, 165] on span "It was less widespread than Roman influence" at bounding box center [255, 161] width 245 height 19
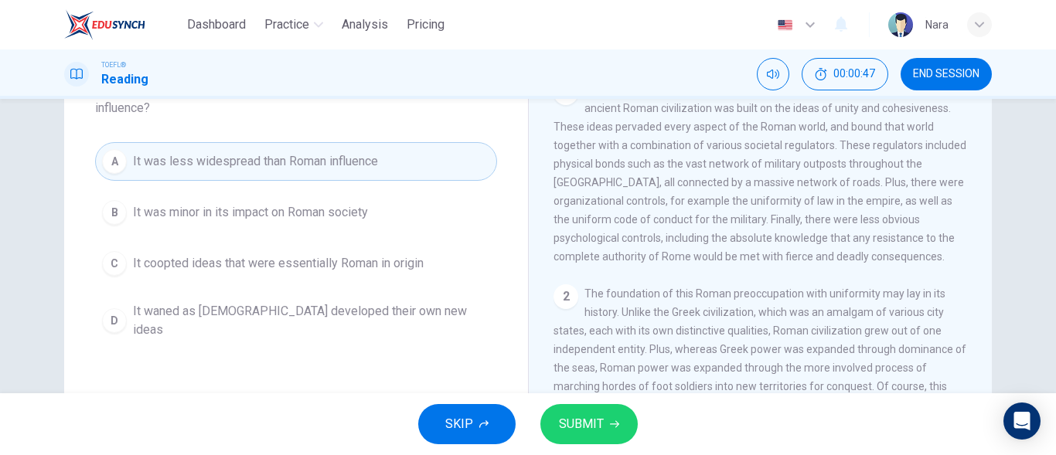
click at [607, 449] on div "SKIP SUBMIT" at bounding box center [528, 424] width 1056 height 62
click at [607, 436] on button "SUBMIT" at bounding box center [588, 424] width 97 height 40
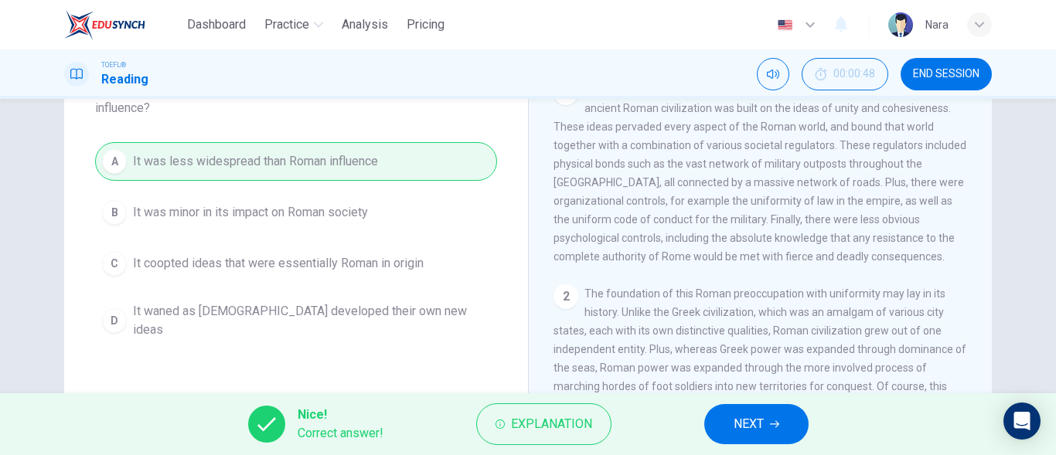
click at [776, 434] on button "NEXT" at bounding box center [756, 424] width 104 height 40
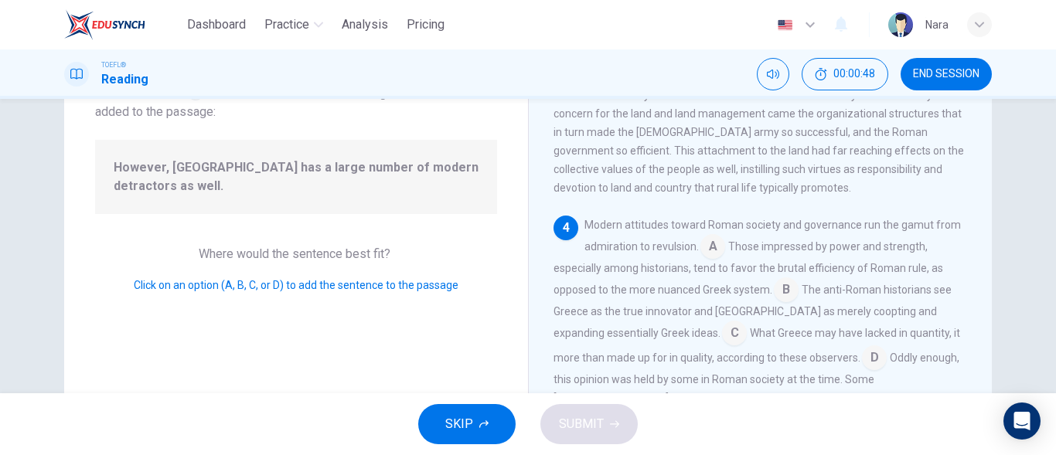
scroll to position [614, 0]
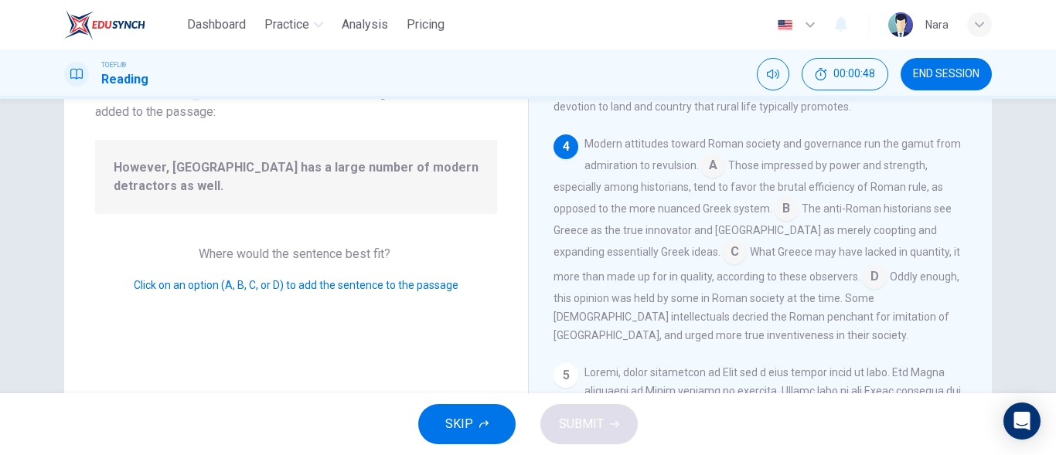
click at [260, 185] on div "However, Rome has a large number of modern detractors as well." at bounding box center [296, 177] width 402 height 74
click at [788, 223] on input at bounding box center [786, 210] width 25 height 25
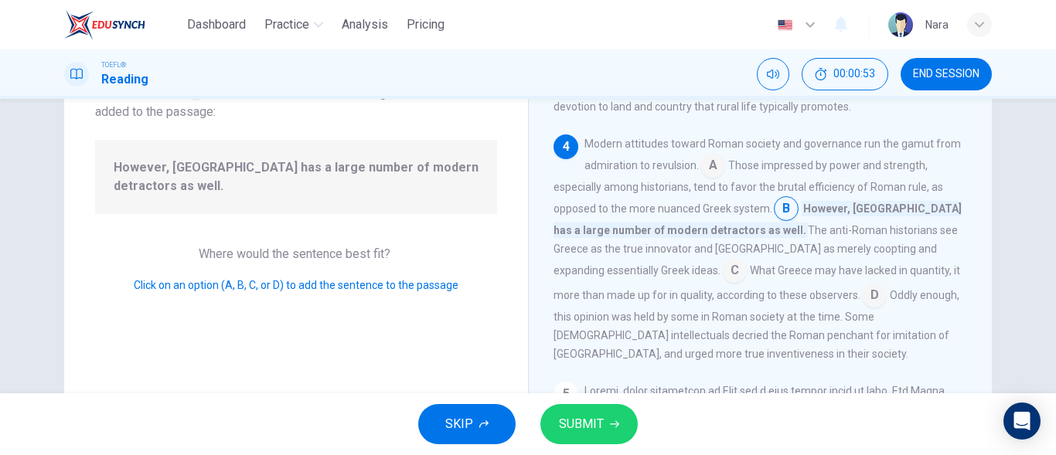
click at [593, 430] on span "SUBMIT" at bounding box center [581, 424] width 45 height 22
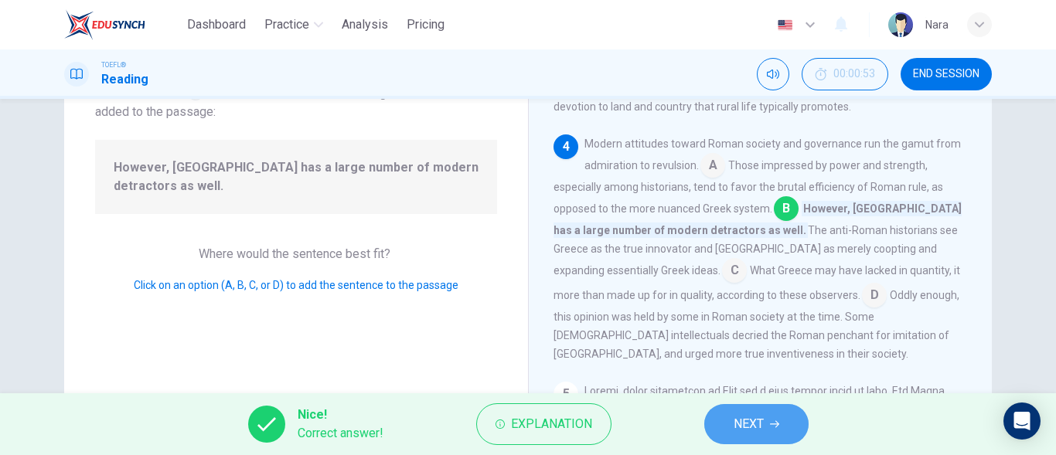
click at [780, 417] on button "NEXT" at bounding box center [756, 424] width 104 height 40
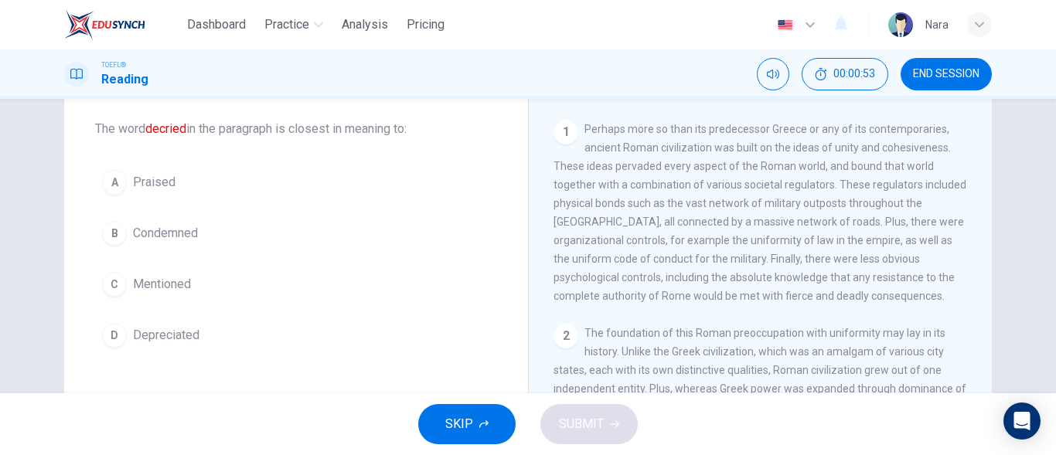
scroll to position [40, 0]
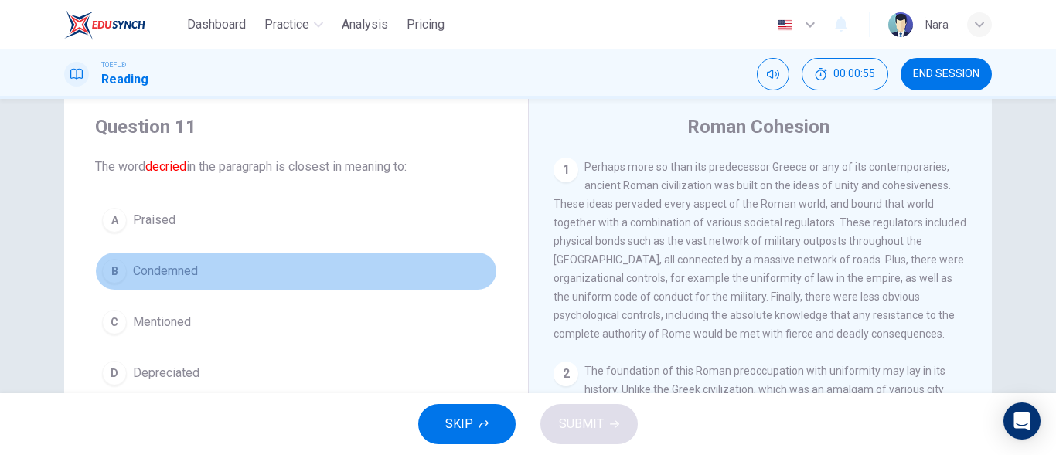
click at [192, 281] on button "B Condemned" at bounding box center [296, 271] width 402 height 39
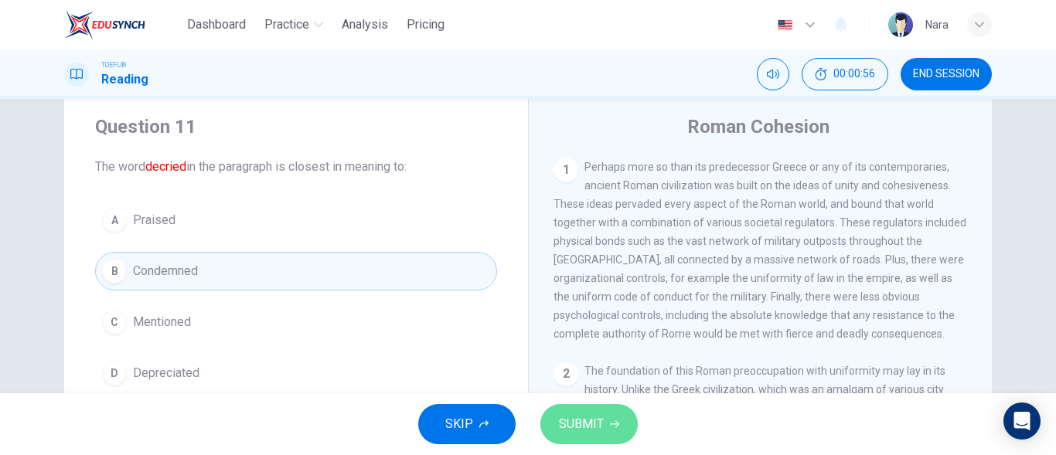
click at [628, 436] on button "SUBMIT" at bounding box center [588, 424] width 97 height 40
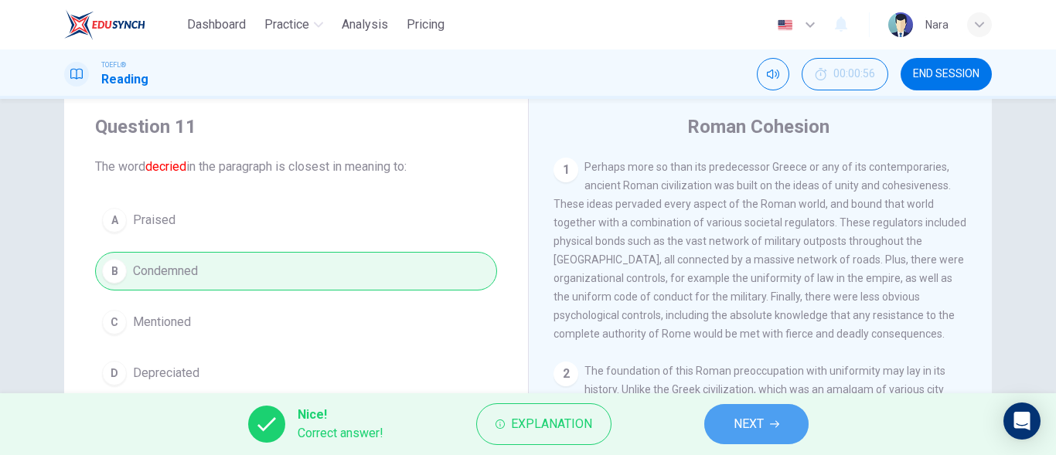
click at [774, 433] on button "NEXT" at bounding box center [756, 424] width 104 height 40
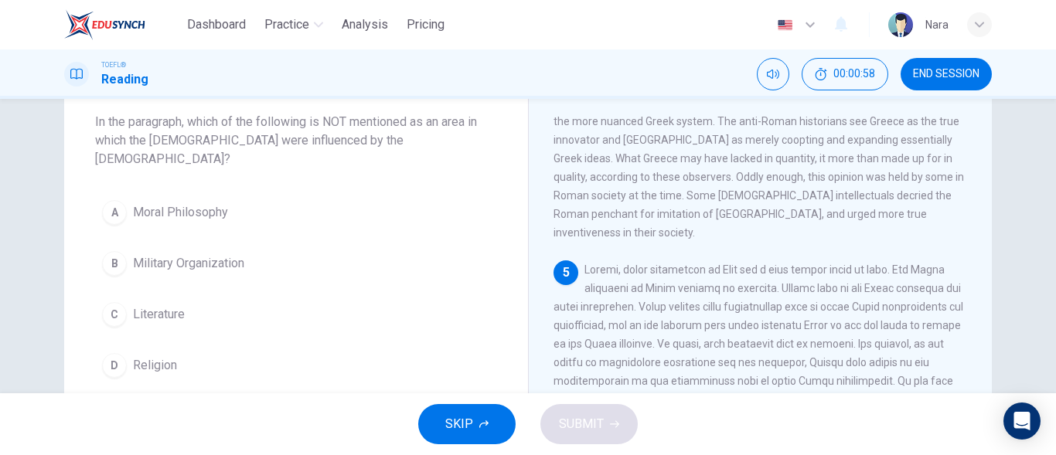
scroll to position [117, 0]
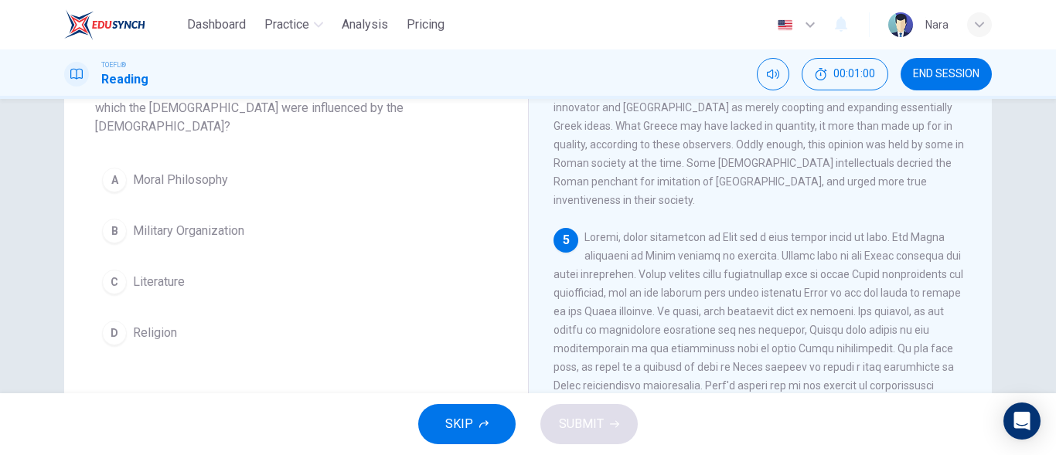
click at [163, 224] on button "B Military Organization" at bounding box center [296, 231] width 402 height 39
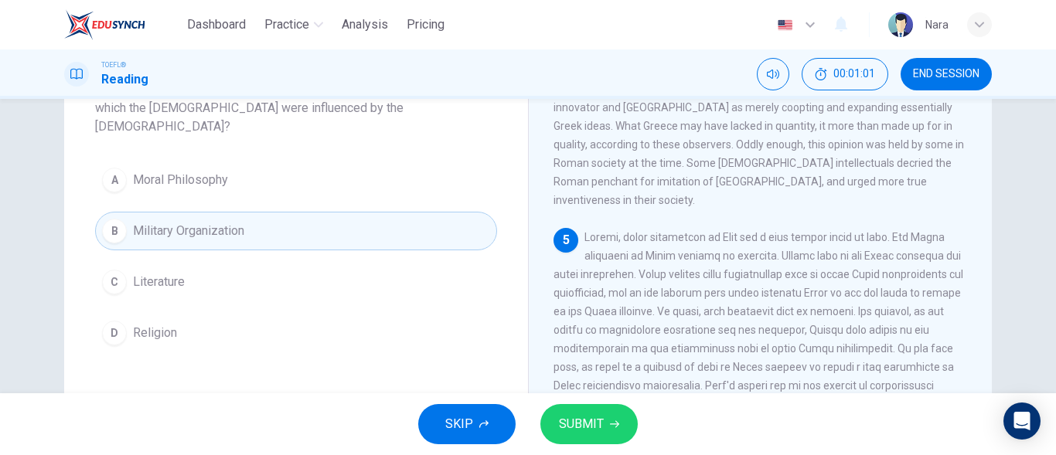
click at [593, 432] on span "SUBMIT" at bounding box center [581, 424] width 45 height 22
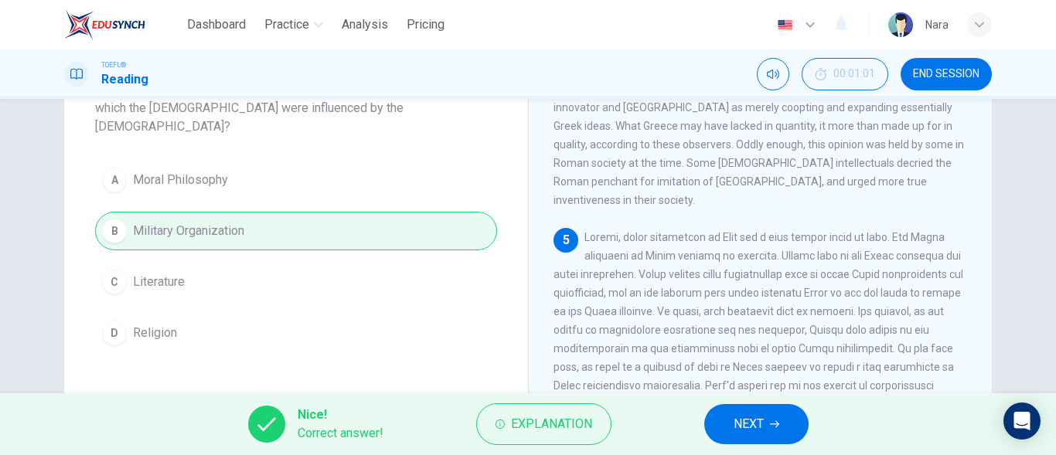
click at [750, 418] on span "NEXT" at bounding box center [748, 424] width 30 height 22
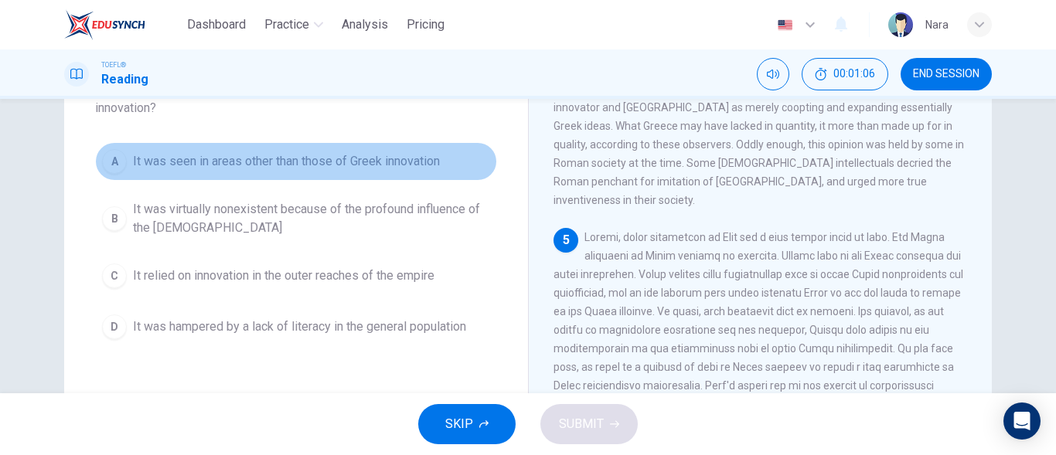
click at [291, 170] on span "It was seen in areas other than those of Greek innovation" at bounding box center [286, 161] width 307 height 19
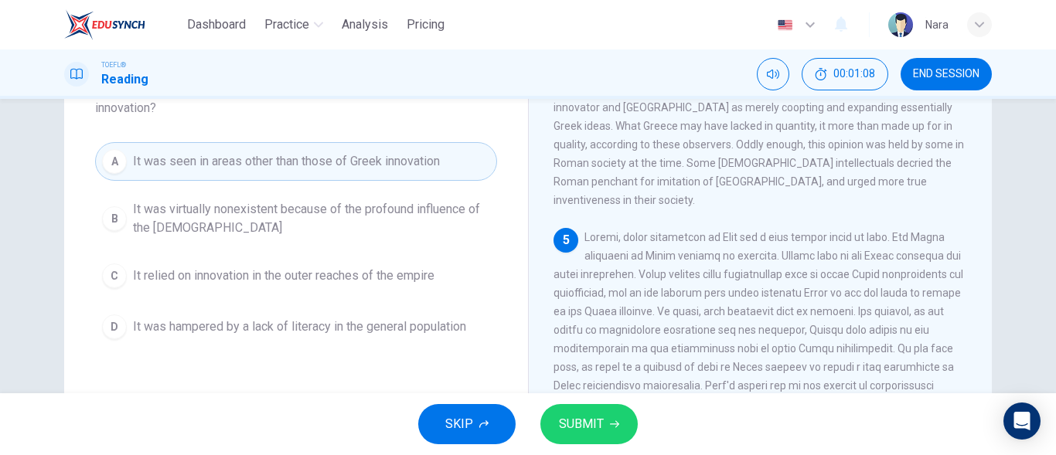
click at [601, 437] on button "SUBMIT" at bounding box center [588, 424] width 97 height 40
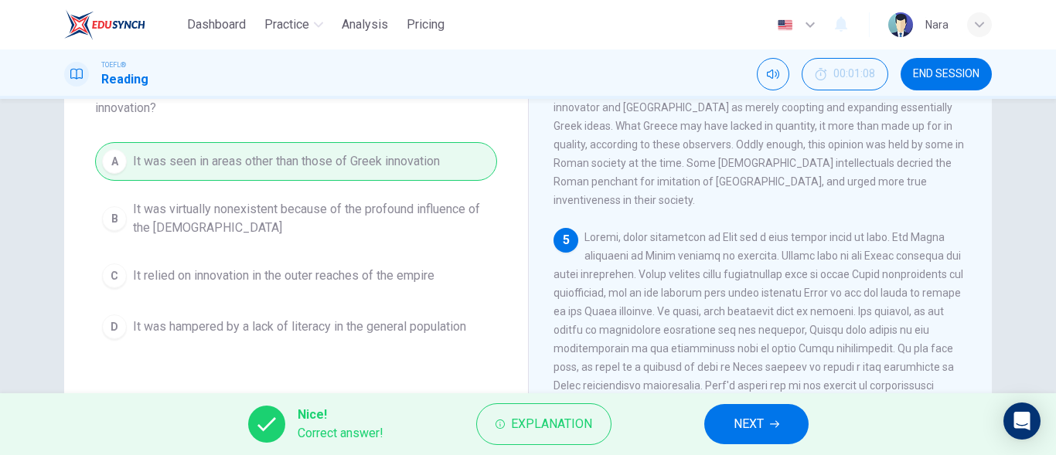
click at [776, 433] on button "NEXT" at bounding box center [756, 424] width 104 height 40
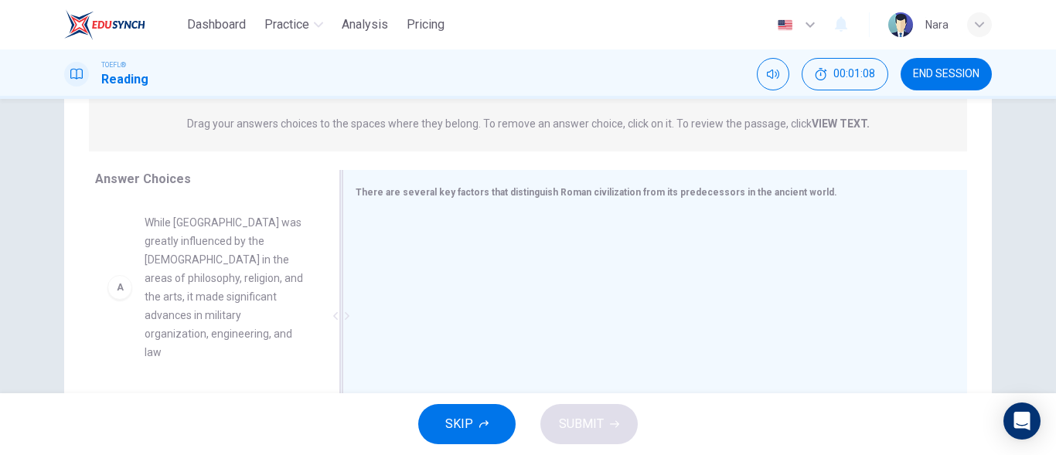
scroll to position [272, 0]
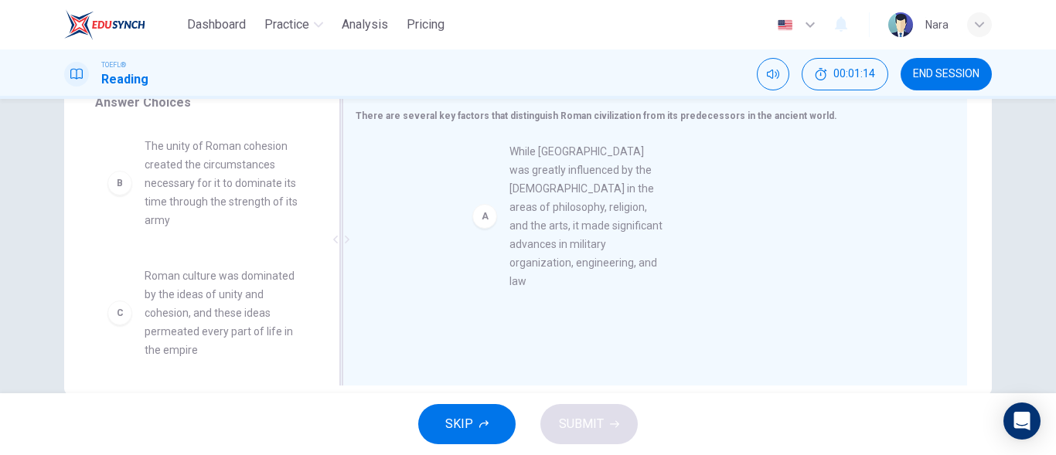
drag, startPoint x: 239, startPoint y: 233, endPoint x: 611, endPoint y: 237, distance: 372.5
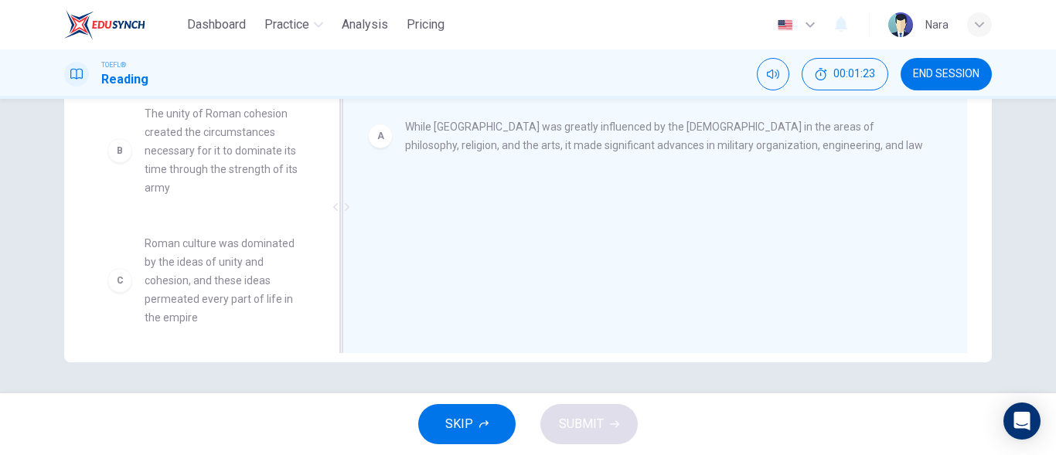
scroll to position [1, 0]
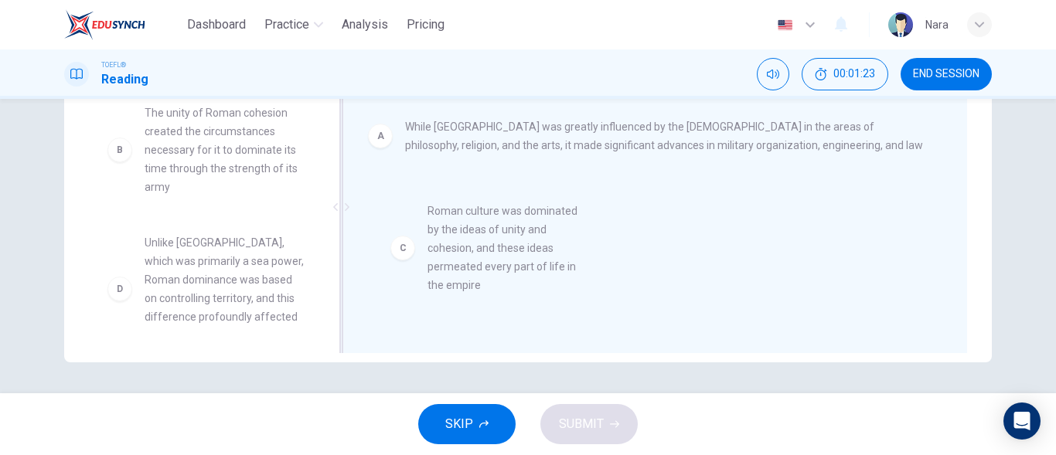
drag, startPoint x: 239, startPoint y: 304, endPoint x: 546, endPoint y: 269, distance: 308.8
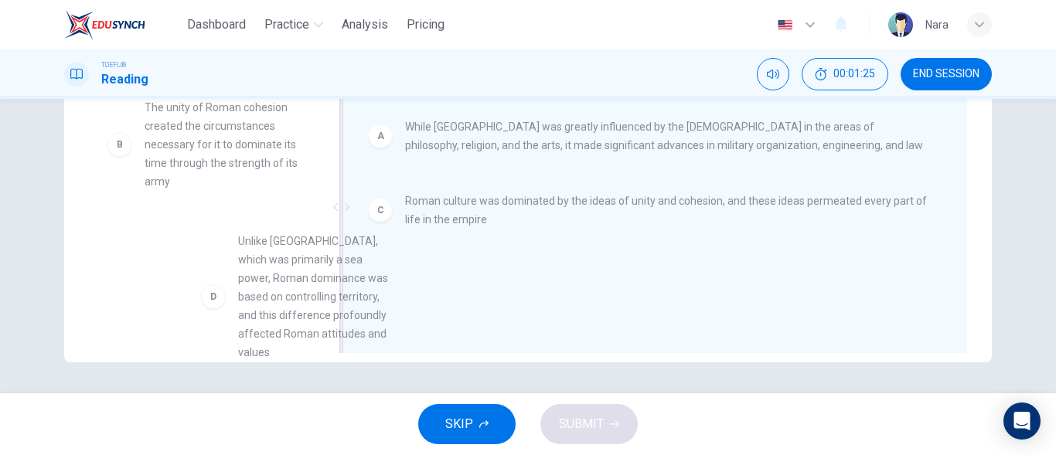
scroll to position [6, 0]
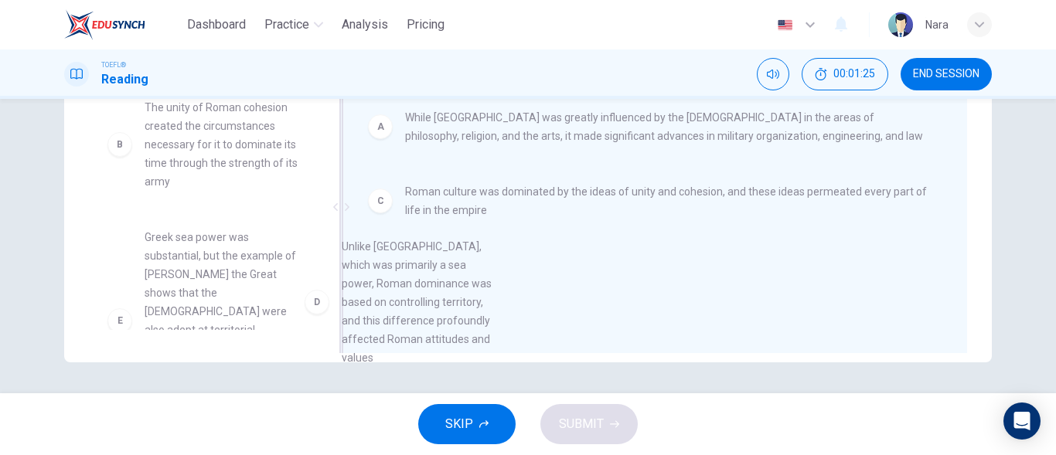
drag, startPoint x: 242, startPoint y: 285, endPoint x: 633, endPoint y: 291, distance: 391.1
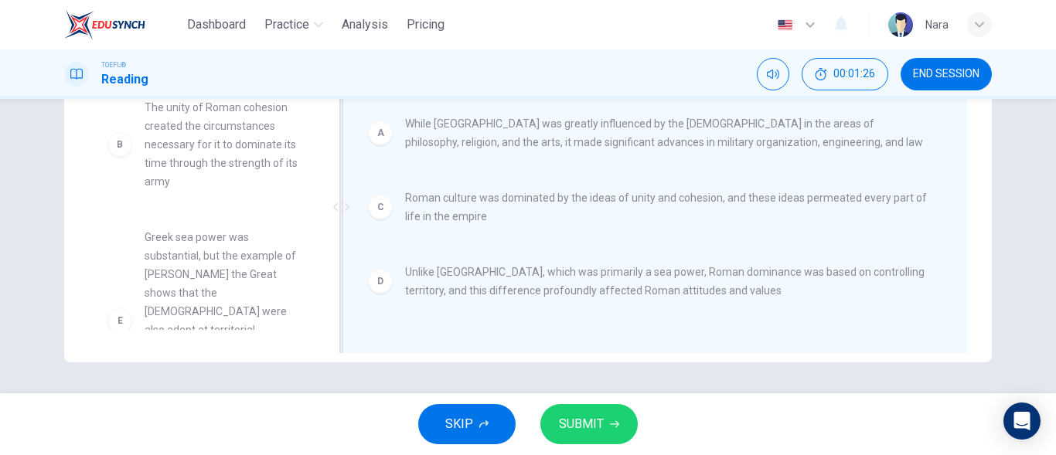
scroll to position [3, 0]
drag, startPoint x: 328, startPoint y: 213, endPoint x: 322, endPoint y: 274, distance: 62.1
click at [322, 274] on div "Answer Choices B The unity of Roman cohesion created the circumstances necessar…" at bounding box center [527, 211] width 927 height 300
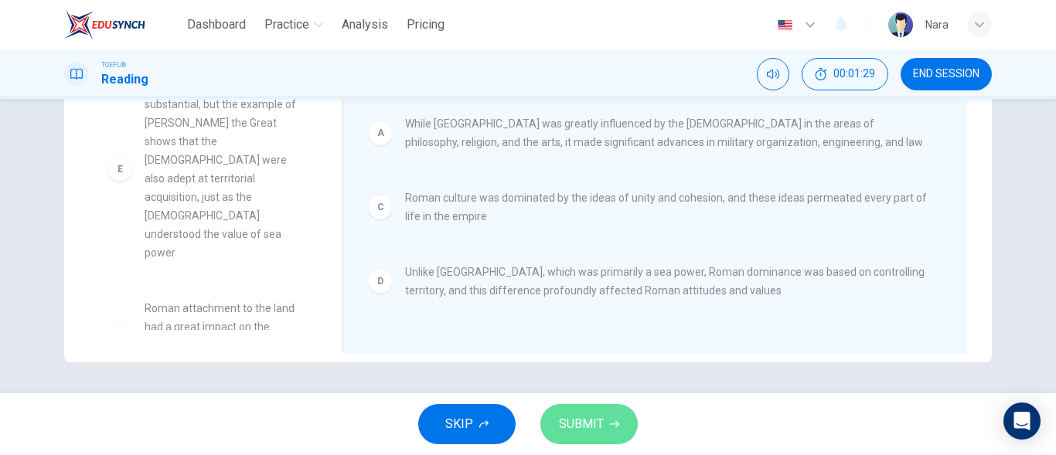
click at [594, 421] on span "SUBMIT" at bounding box center [581, 424] width 45 height 22
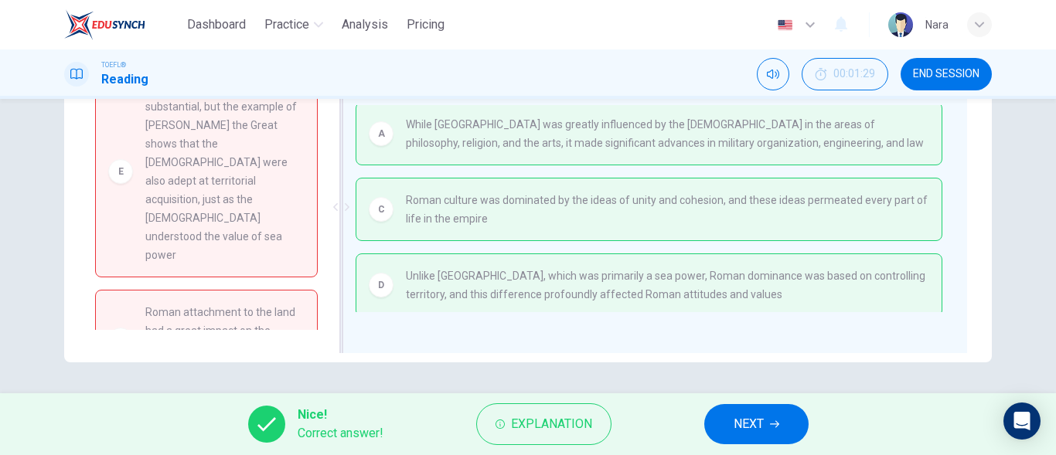
scroll to position [0, 0]
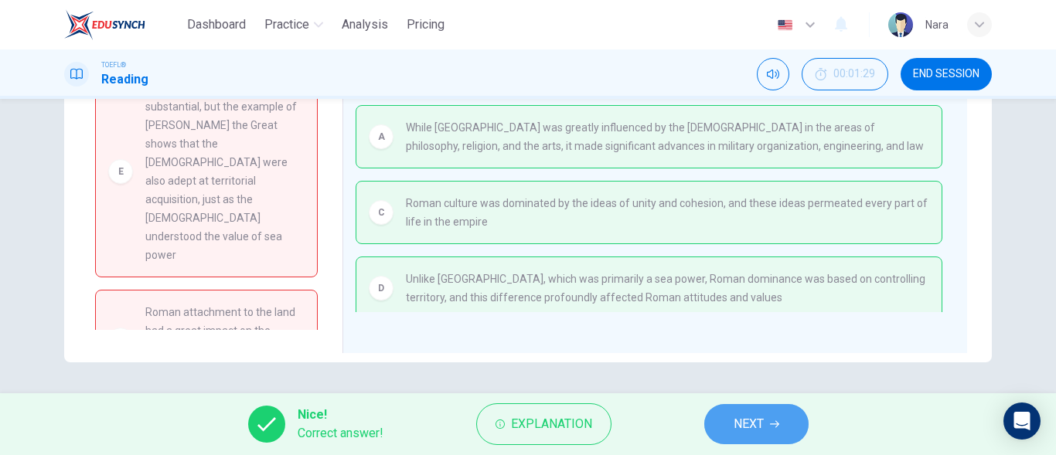
click at [754, 420] on span "NEXT" at bounding box center [748, 424] width 30 height 22
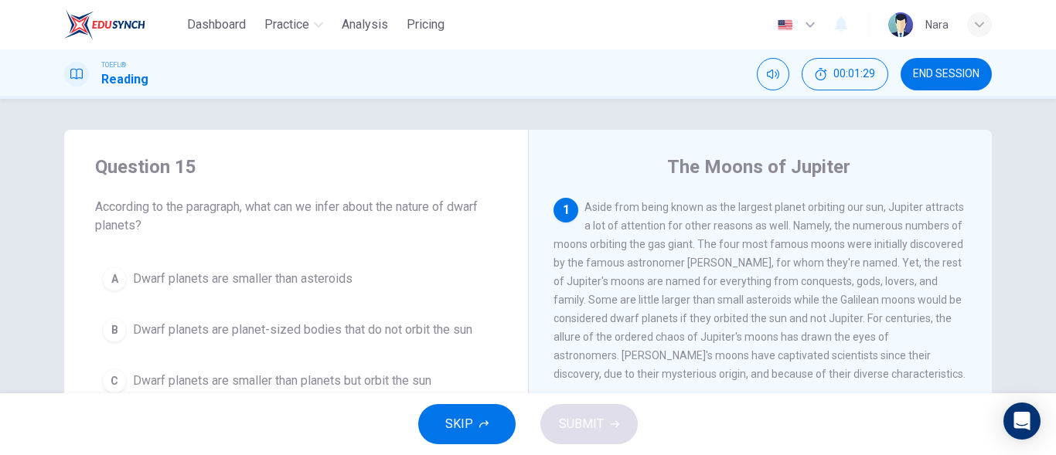
click at [955, 73] on span "END SESSION" at bounding box center [946, 74] width 66 height 12
